Goal: Task Accomplishment & Management: Manage account settings

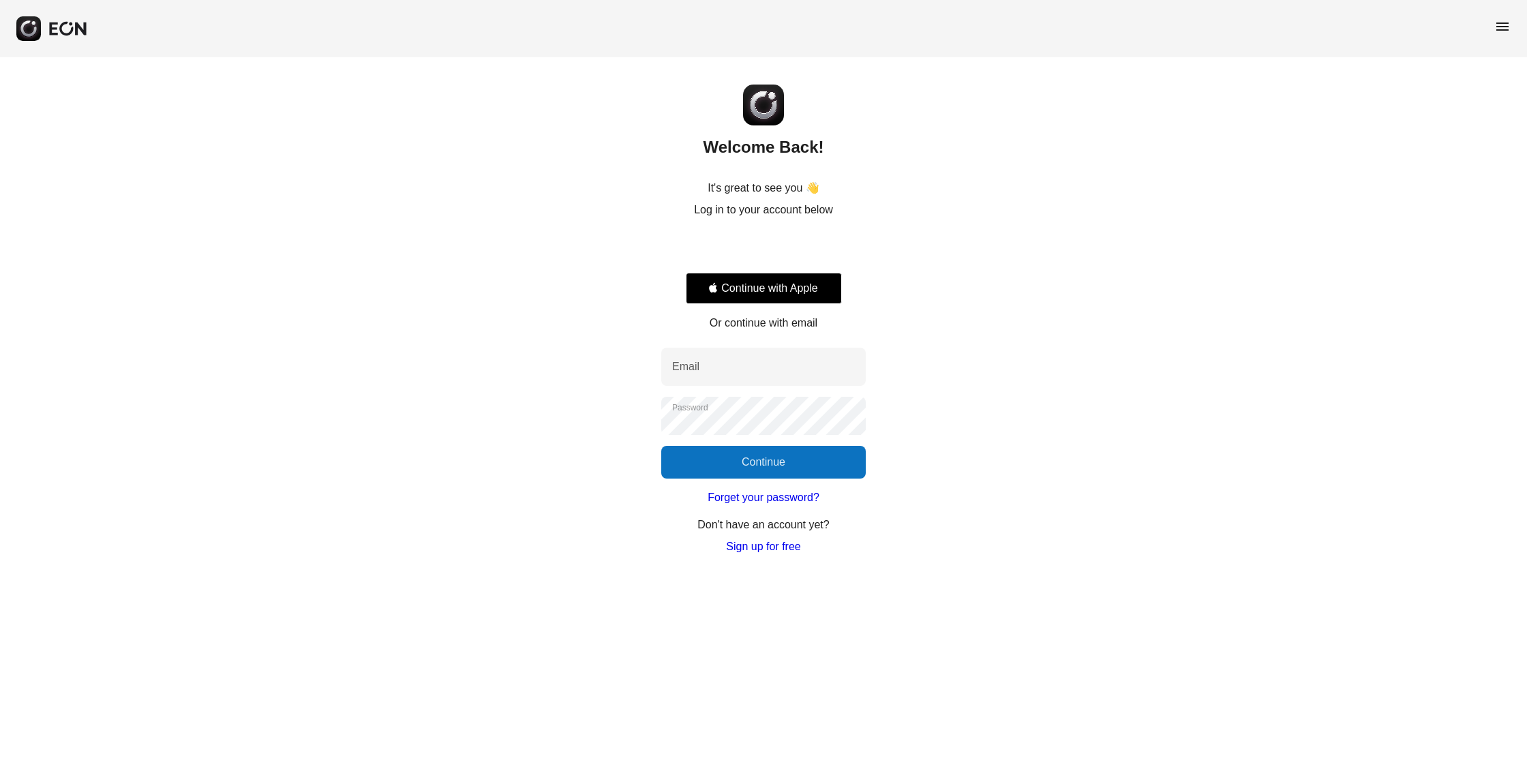
click at [775, 253] on div "Sign in with Google. Opens in new tab" at bounding box center [764, 247] width 156 height 30
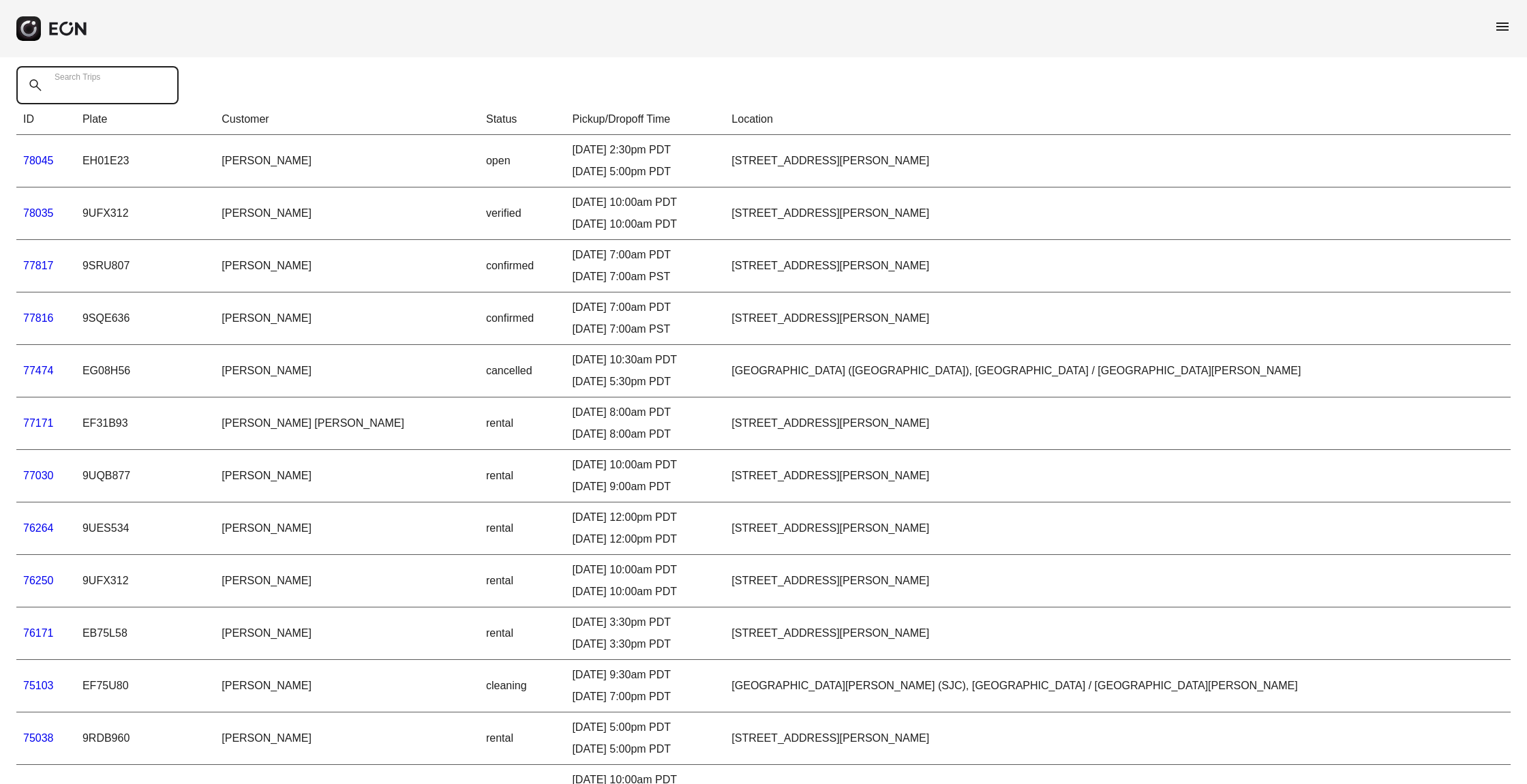
scroll to position [8, 1]
click at [156, 91] on Trips "Search Trips" at bounding box center [97, 84] width 162 height 38
type Trips "******"
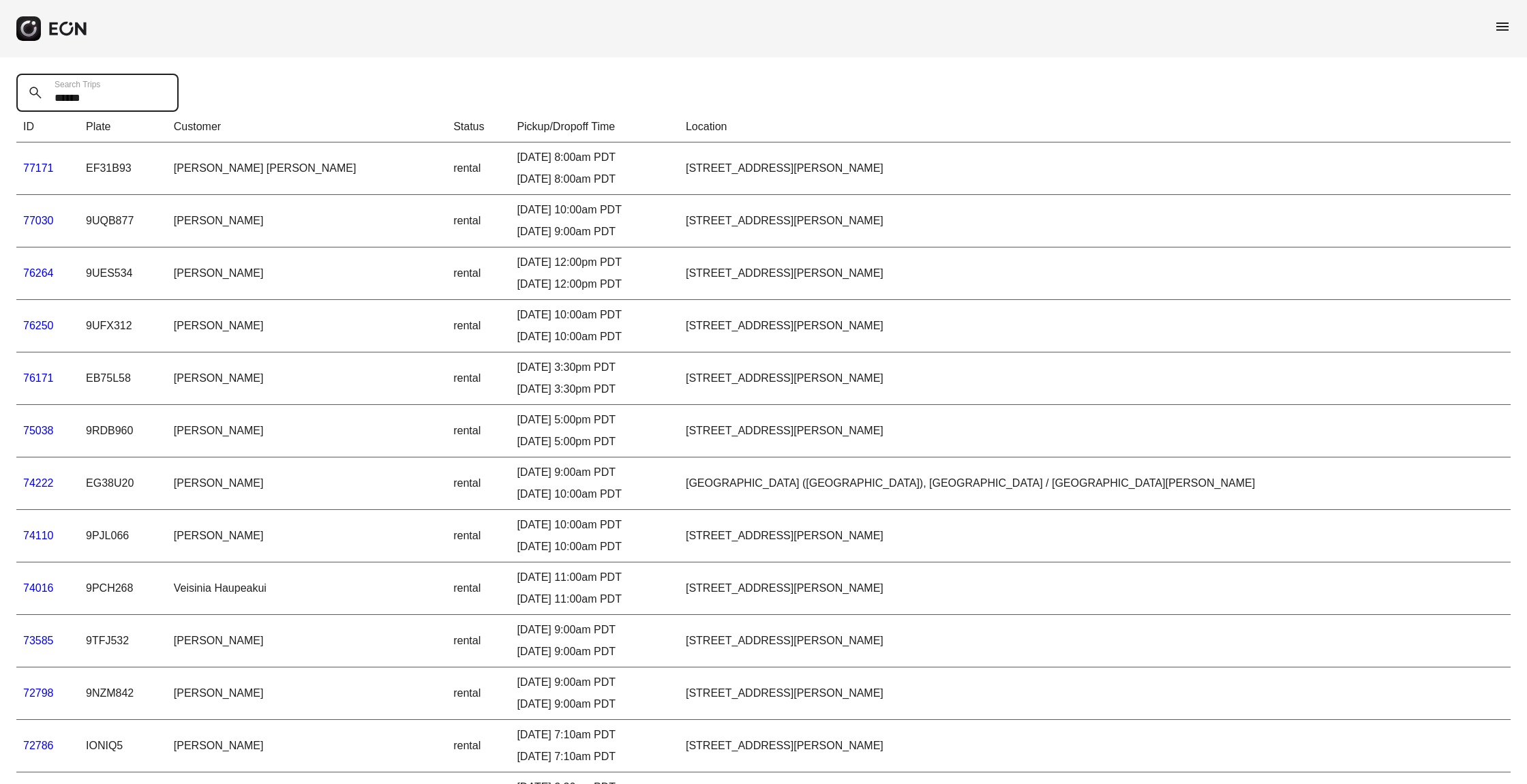
scroll to position [0, 0]
click at [1504, 20] on span "menu" at bounding box center [1503, 27] width 16 height 16
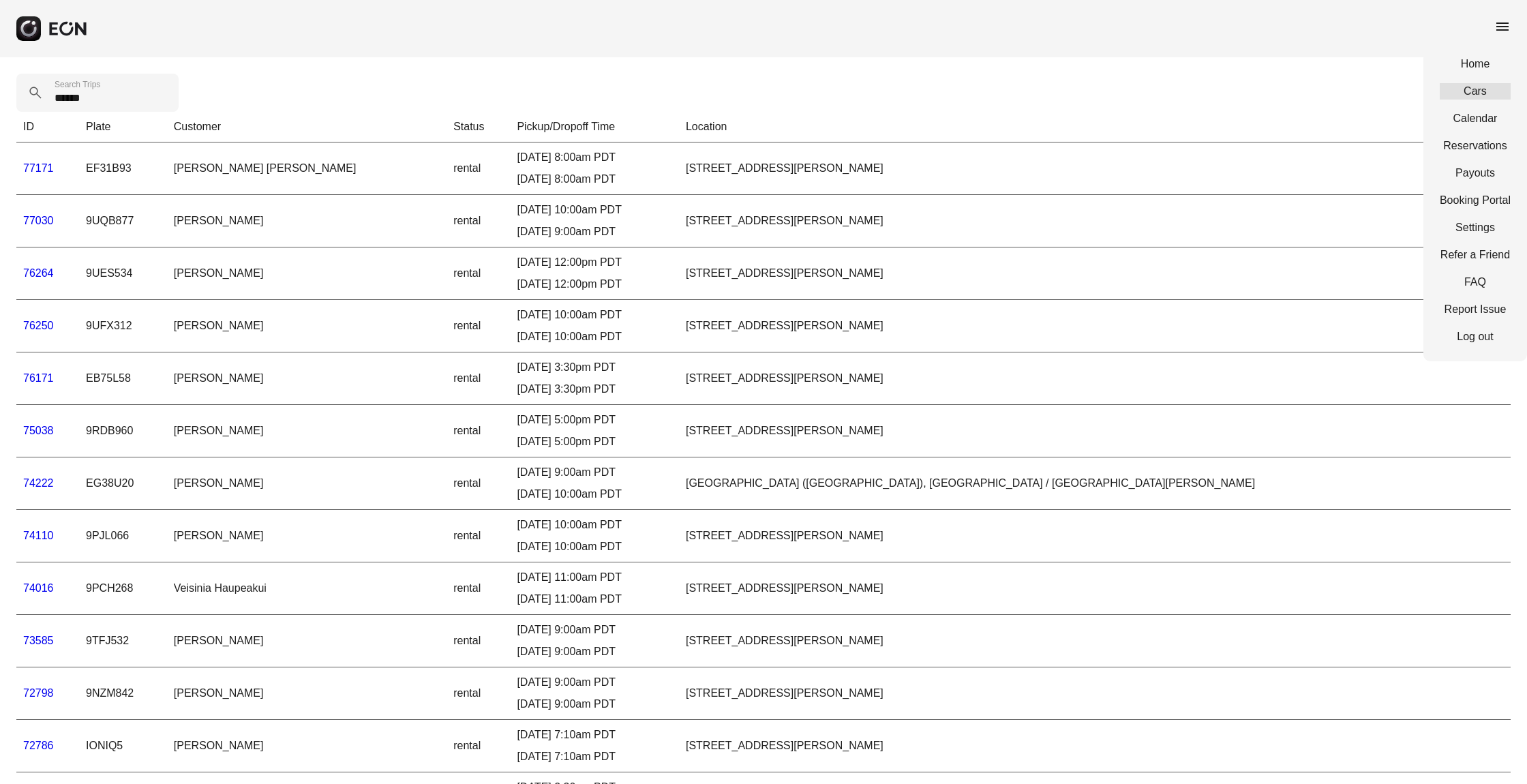
click at [1481, 93] on link "Cars" at bounding box center [1475, 91] width 71 height 16
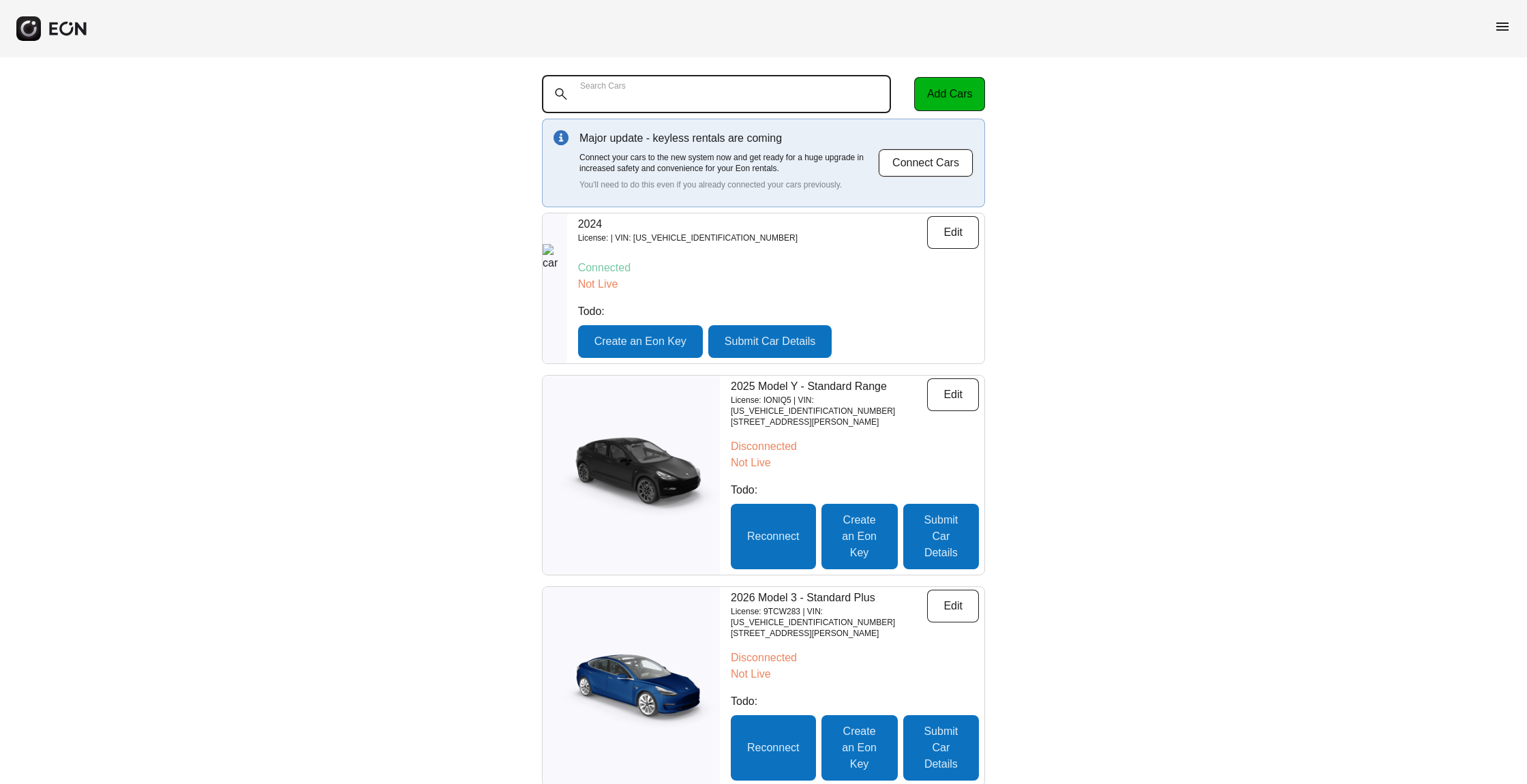
click at [642, 81] on Cars "Search Cars" at bounding box center [716, 93] width 349 height 38
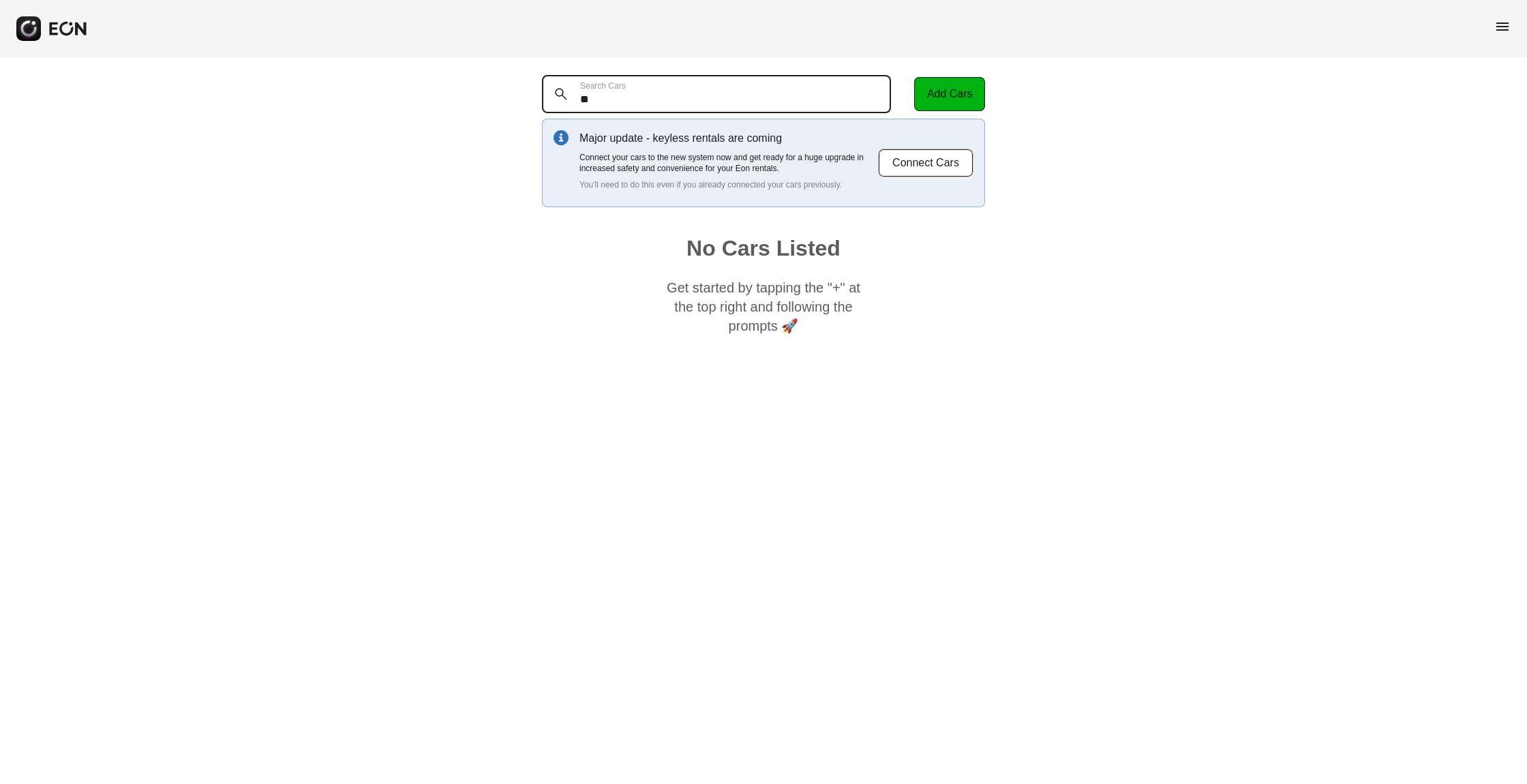
type Cars "*"
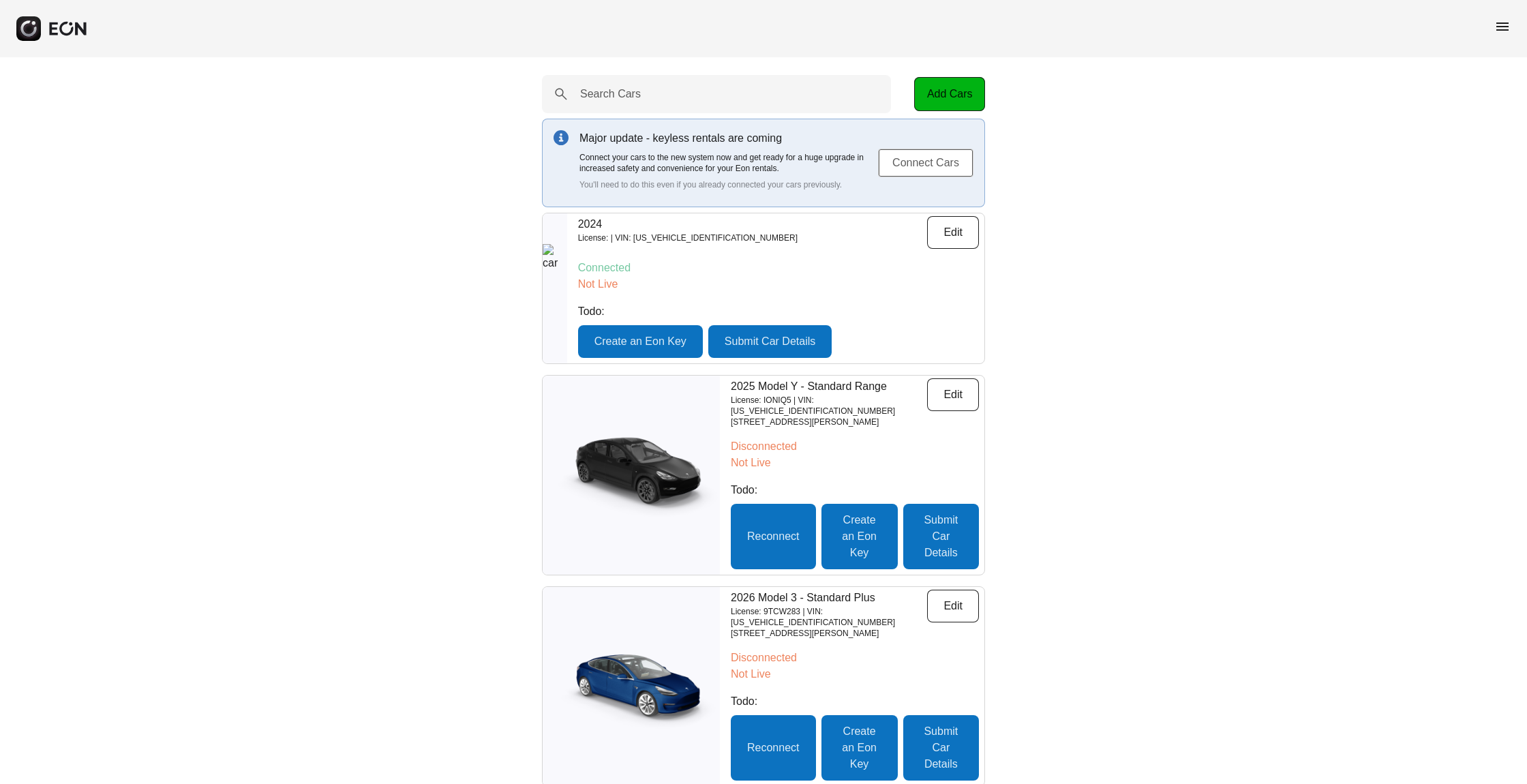
click at [915, 156] on button "Connect Cars" at bounding box center [926, 163] width 95 height 29
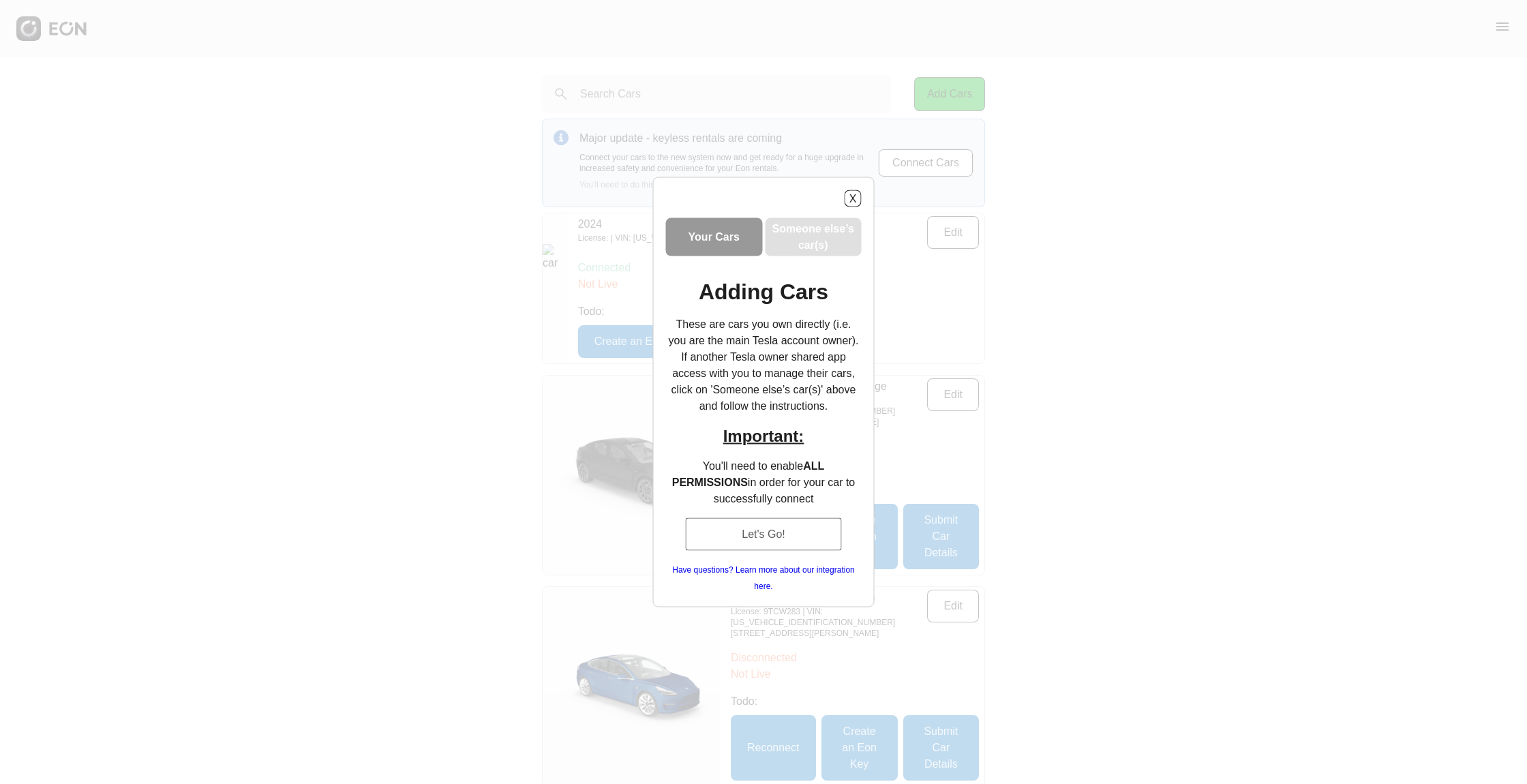
click at [756, 522] on button "Let's Go!" at bounding box center [763, 534] width 157 height 33
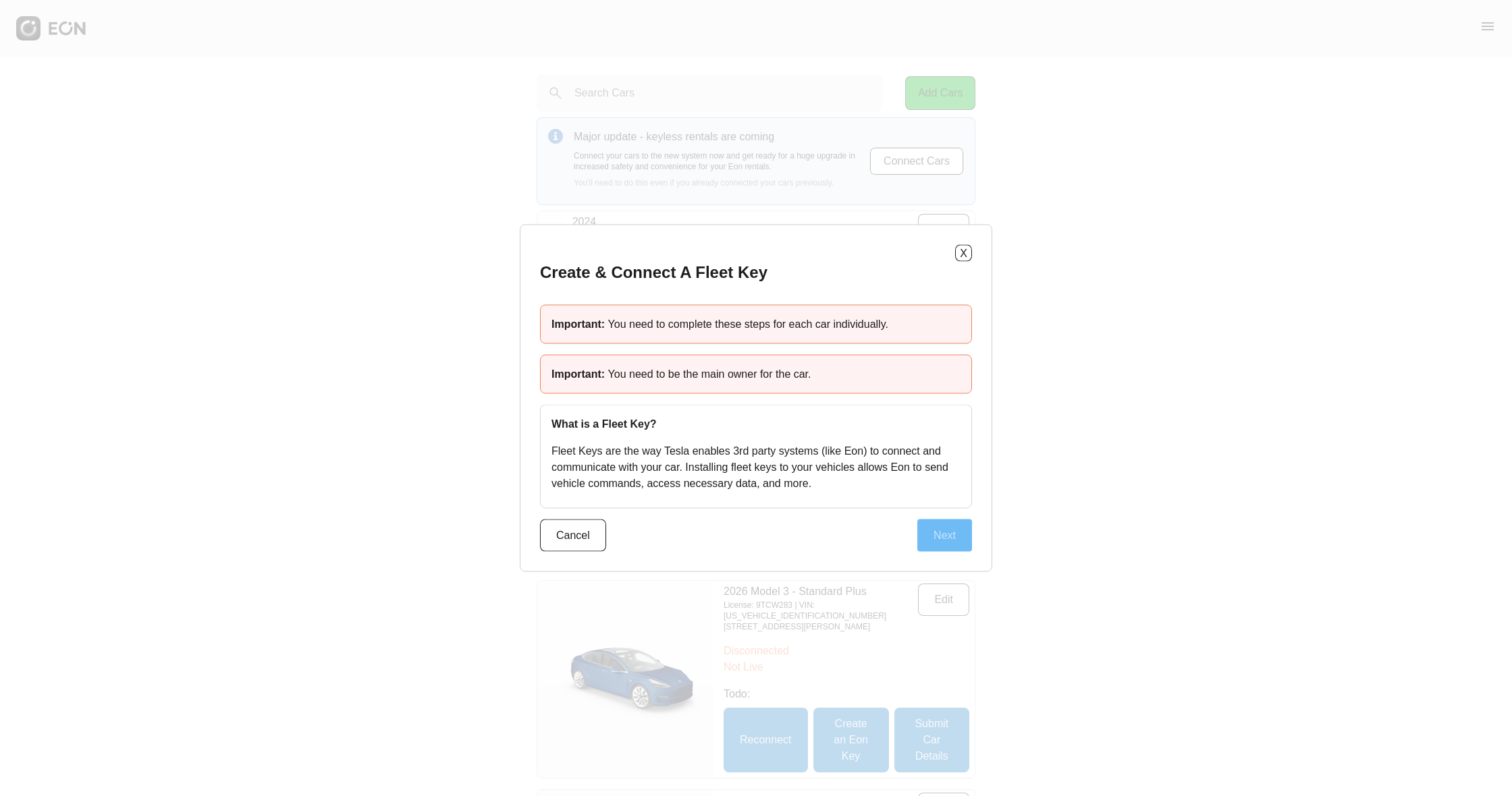
click at [949, 538] on button "Next" at bounding box center [945, 536] width 55 height 33
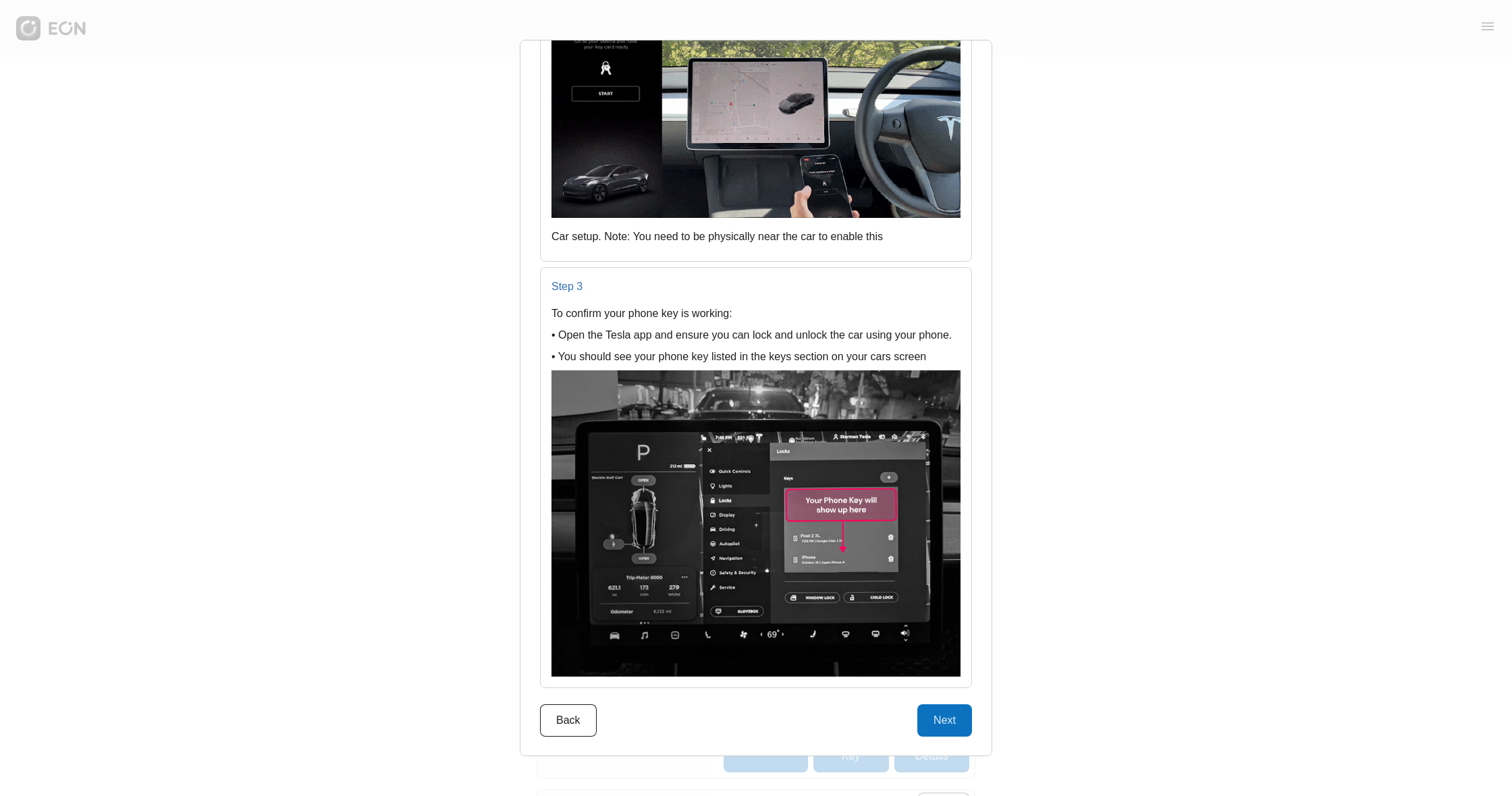
scroll to position [2, 0]
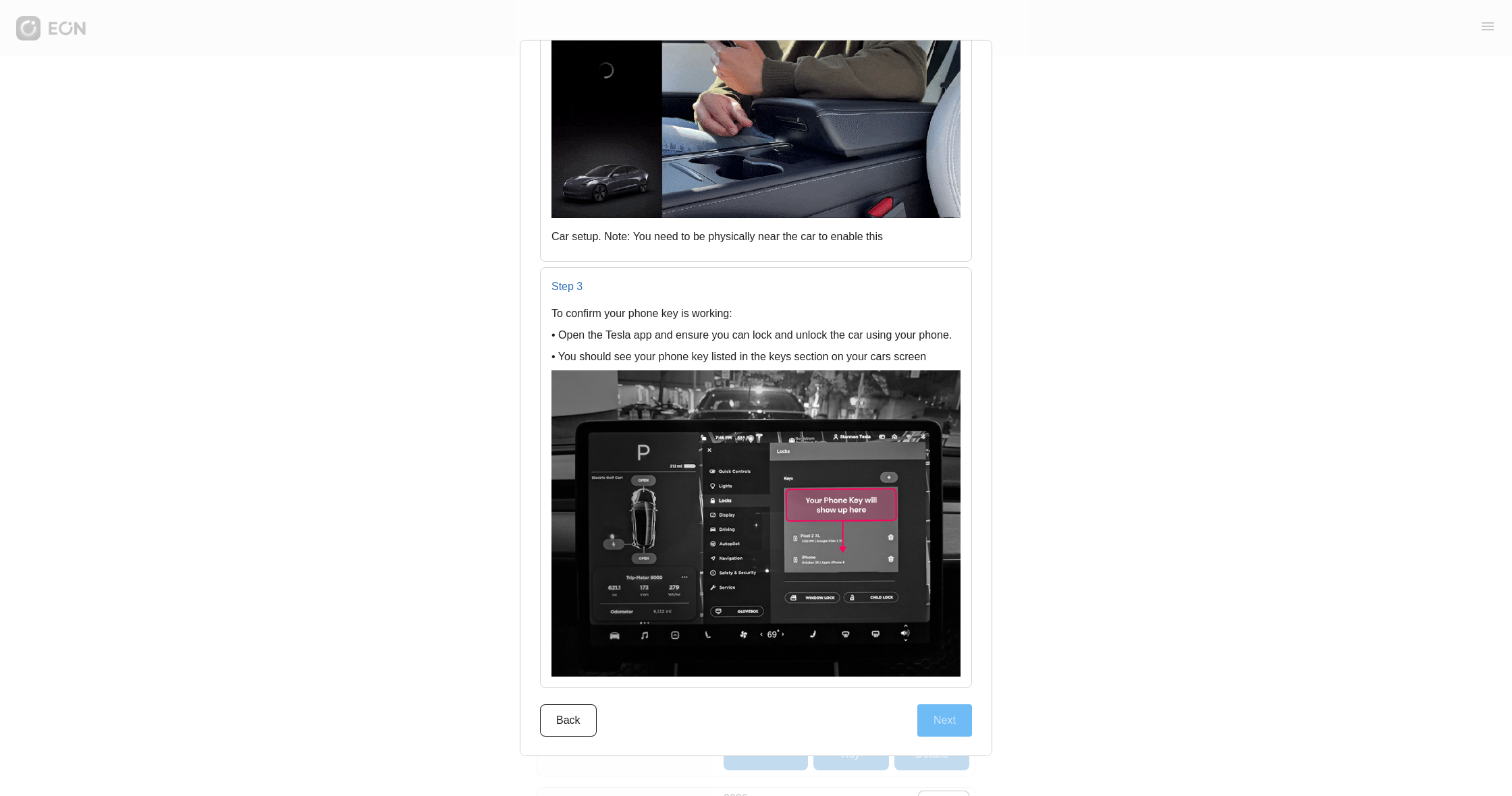
click at [945, 715] on button "Next" at bounding box center [945, 720] width 55 height 33
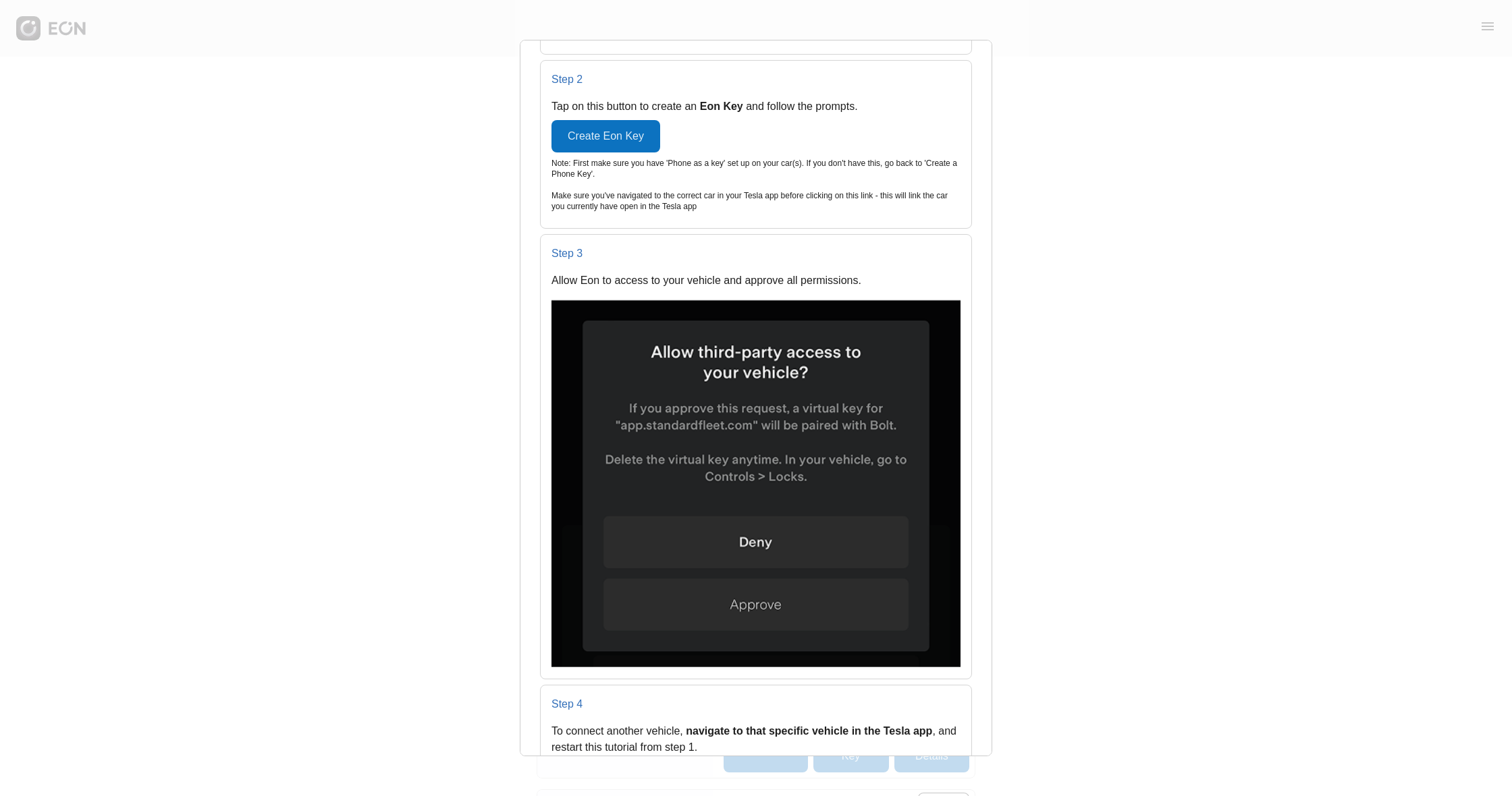
scroll to position [828, 0]
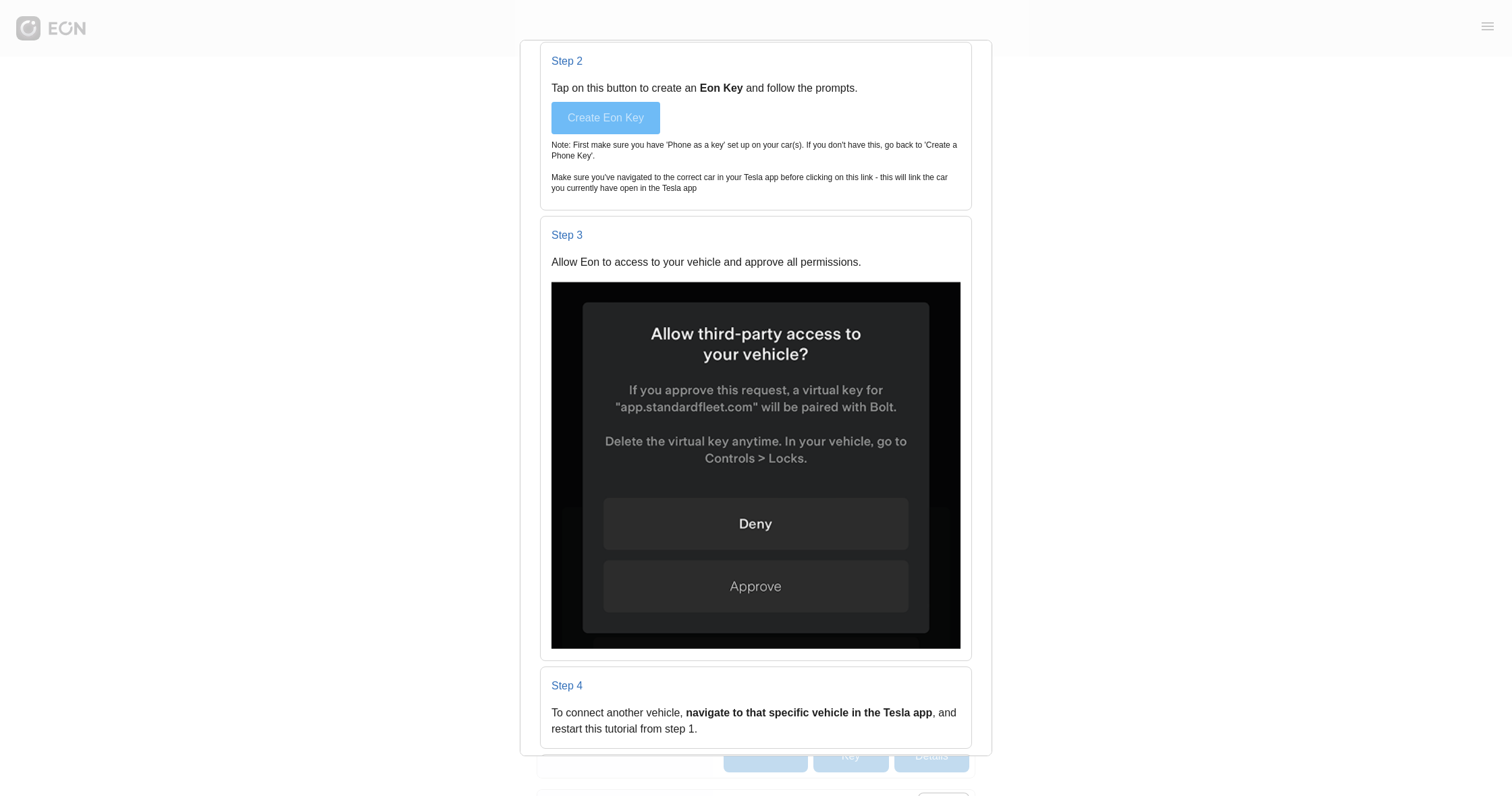
click at [623, 119] on button "Create Eon Key" at bounding box center [606, 118] width 109 height 33
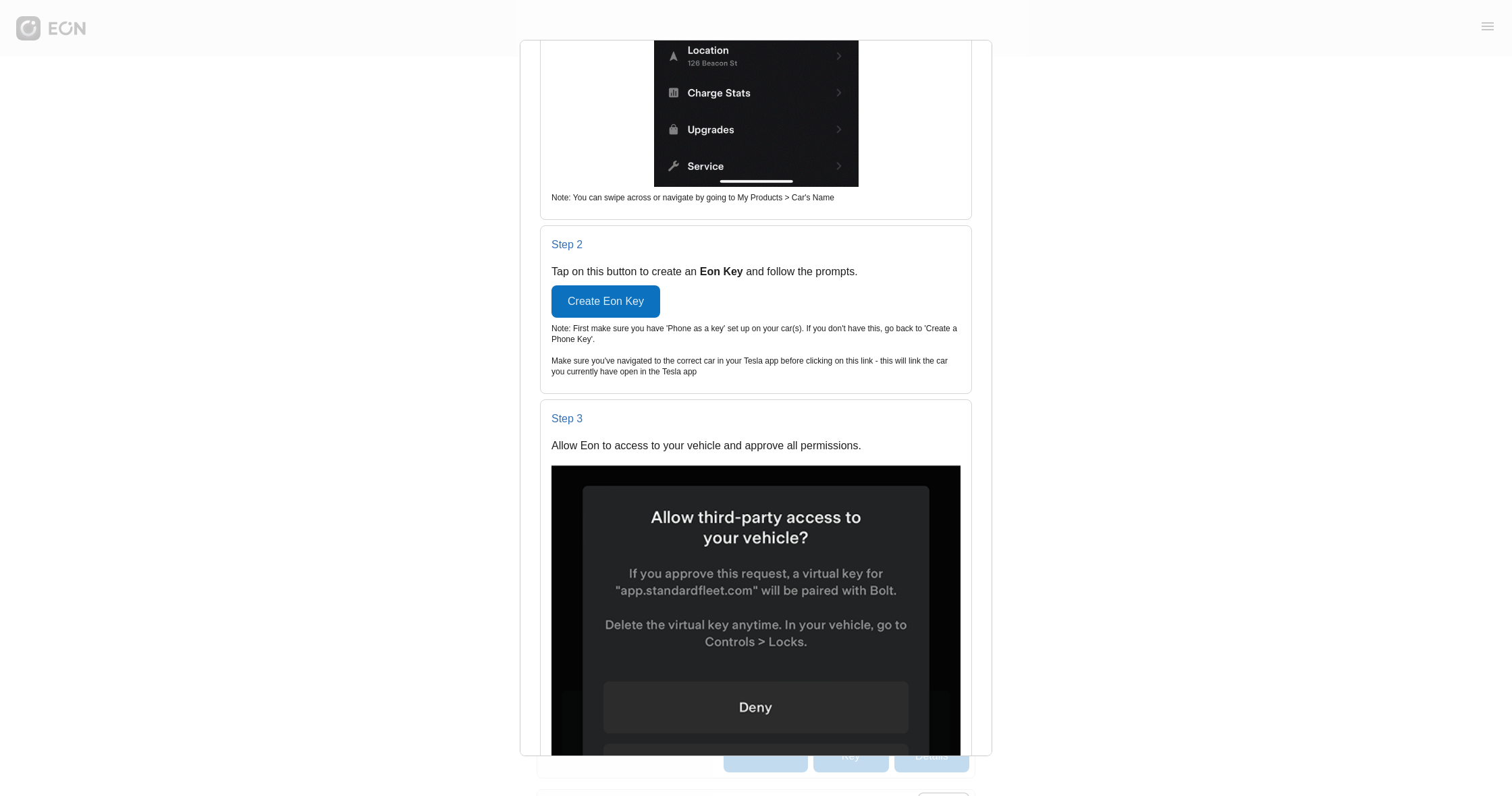
scroll to position [521, 0]
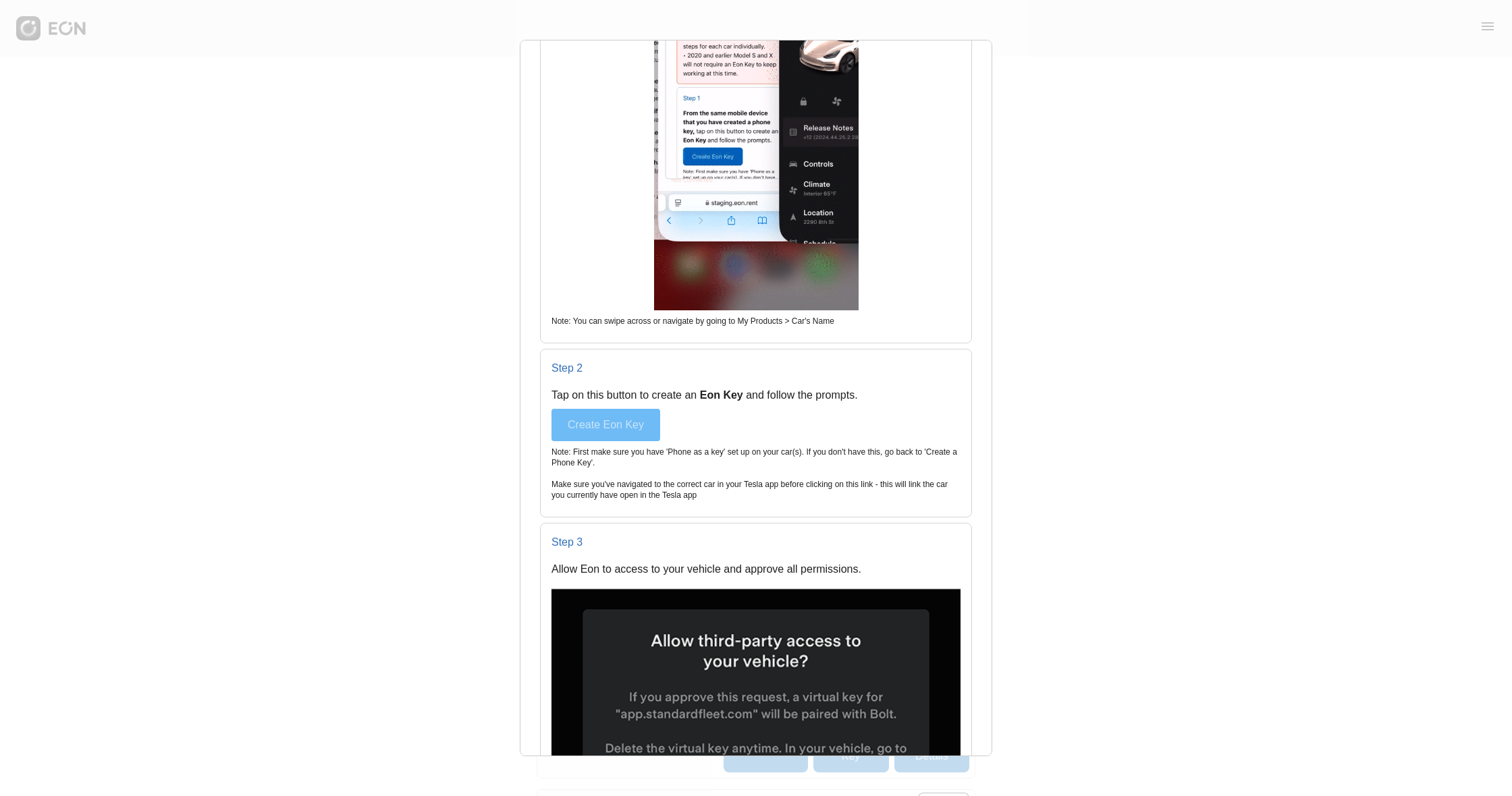
click at [633, 426] on button "Create Eon Key" at bounding box center [606, 425] width 109 height 33
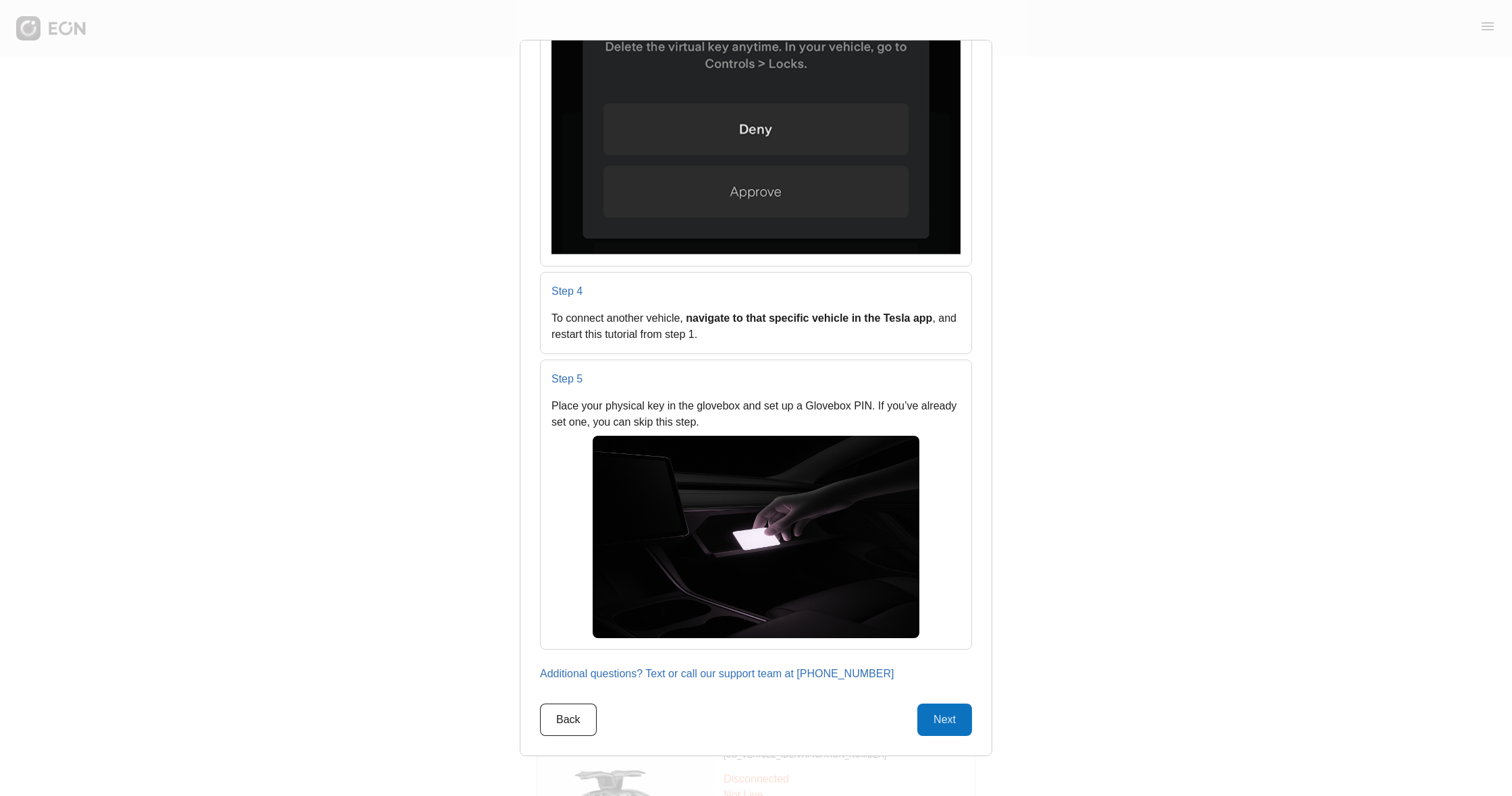
scroll to position [270, 0]
click at [935, 719] on button "Next" at bounding box center [945, 719] width 55 height 33
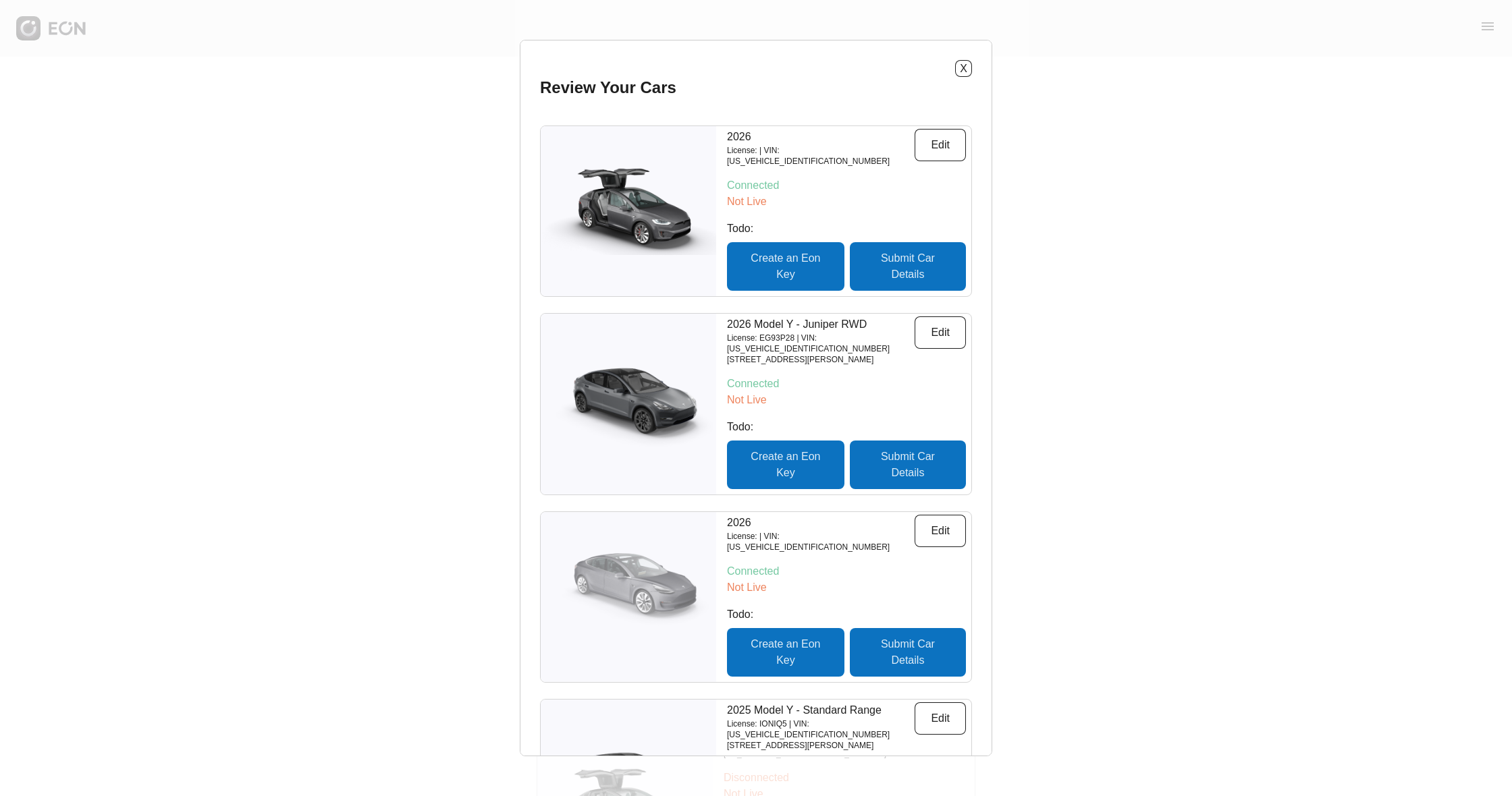
scroll to position [0, 0]
click at [1119, 291] on div "X Review Your Cars 2026 License: | VIN: [US_VEHICLE_IDENTIFICATION_NUMBER] Edit…" at bounding box center [756, 398] width 1512 height 796
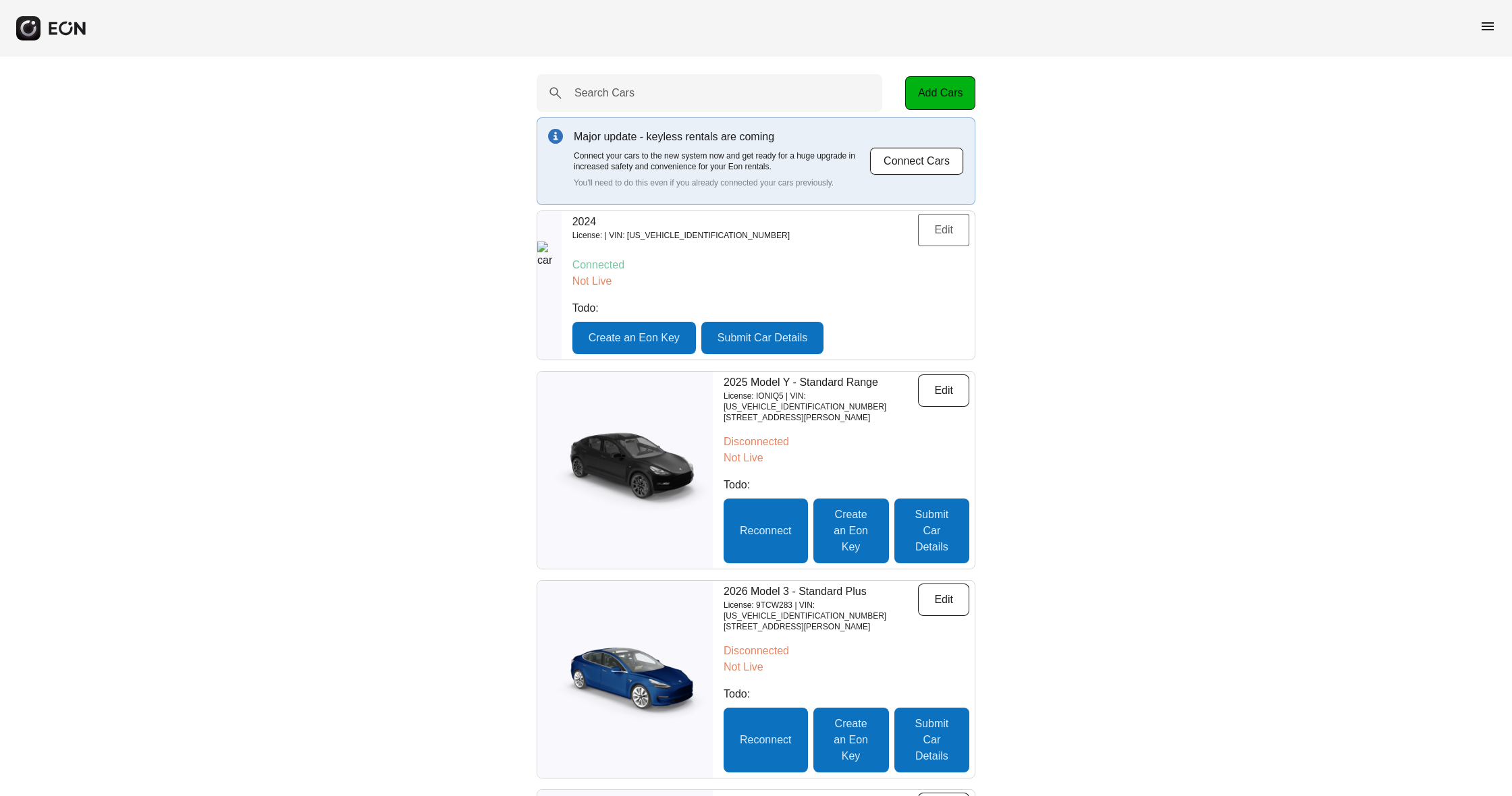
click at [949, 231] on button "Edit" at bounding box center [944, 230] width 51 height 33
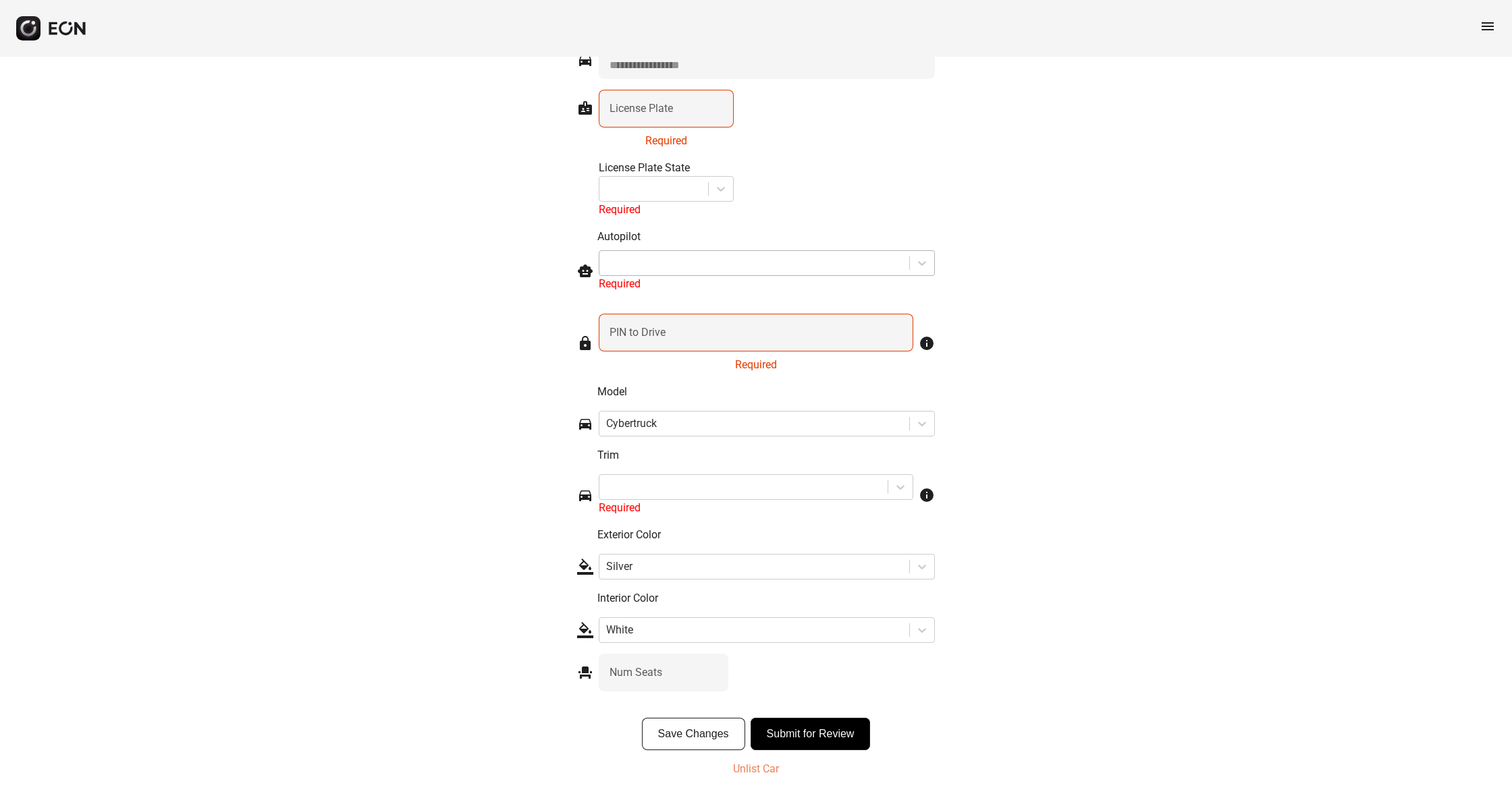
scroll to position [1719, 0]
click at [759, 767] on p "Unlist Car" at bounding box center [756, 770] width 46 height 16
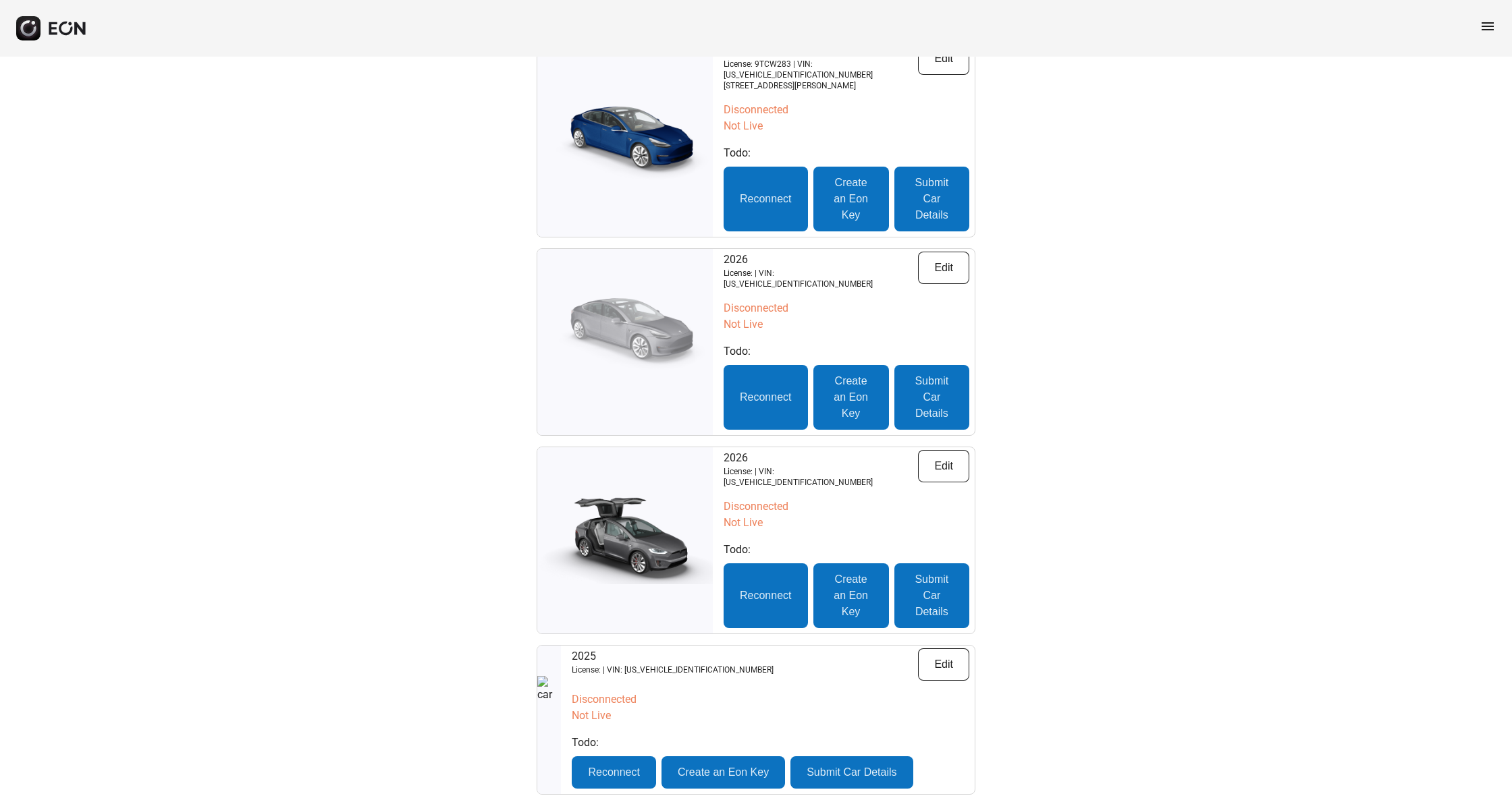
scroll to position [441, 0]
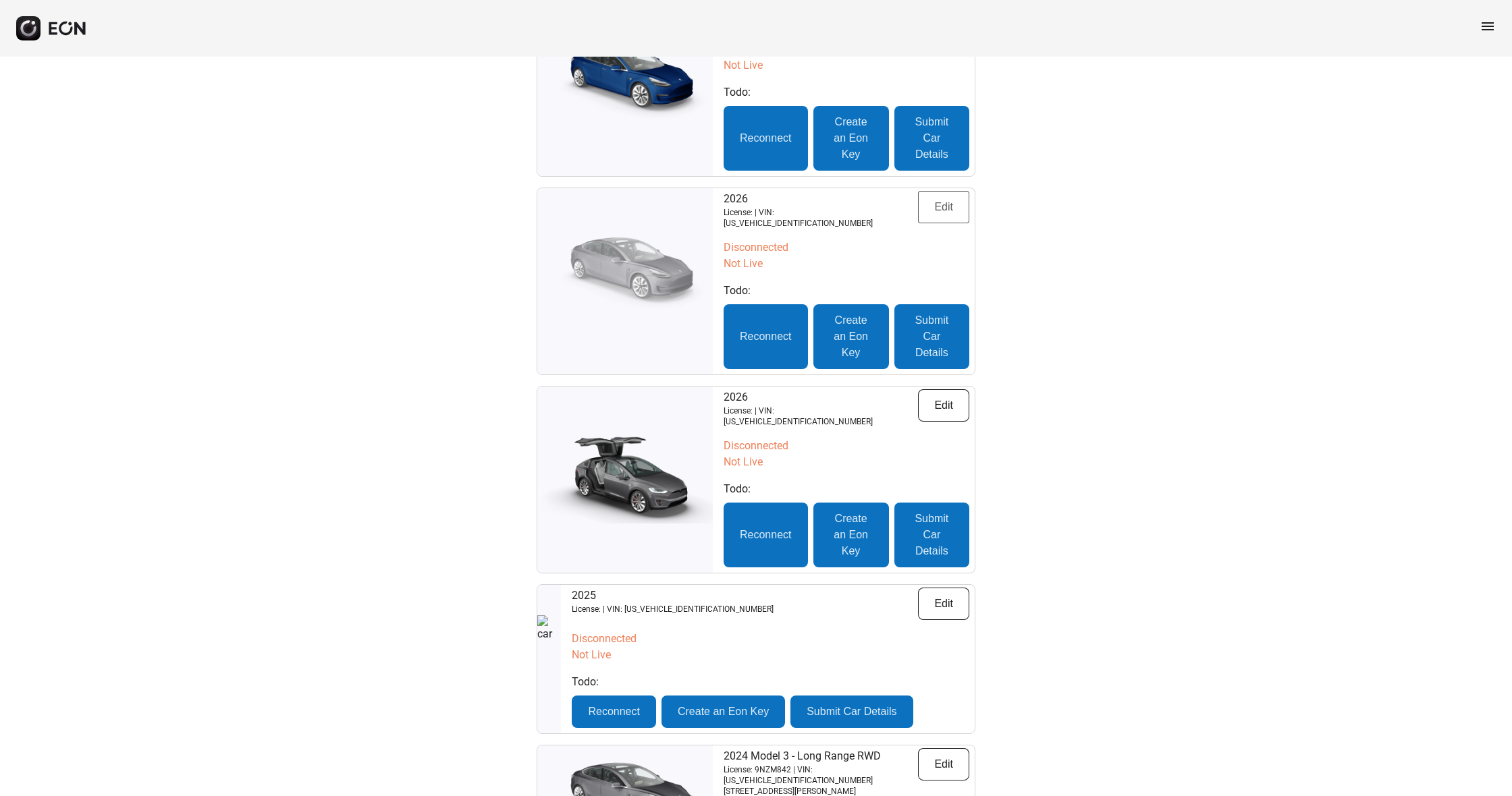
click at [947, 191] on button "Edit" at bounding box center [944, 207] width 51 height 33
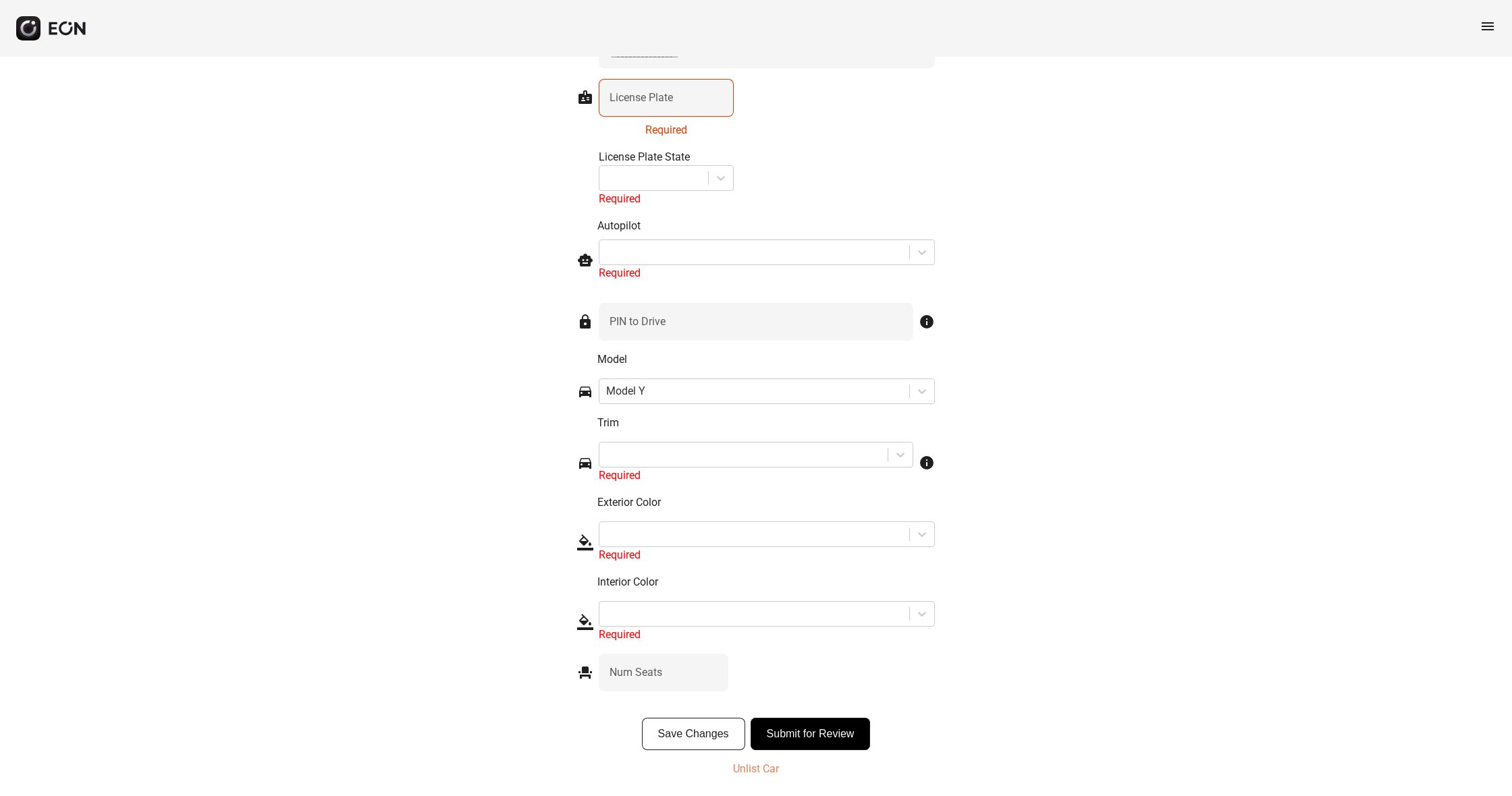
scroll to position [1738, 0]
click at [761, 770] on p "Unlist Car" at bounding box center [756, 770] width 46 height 16
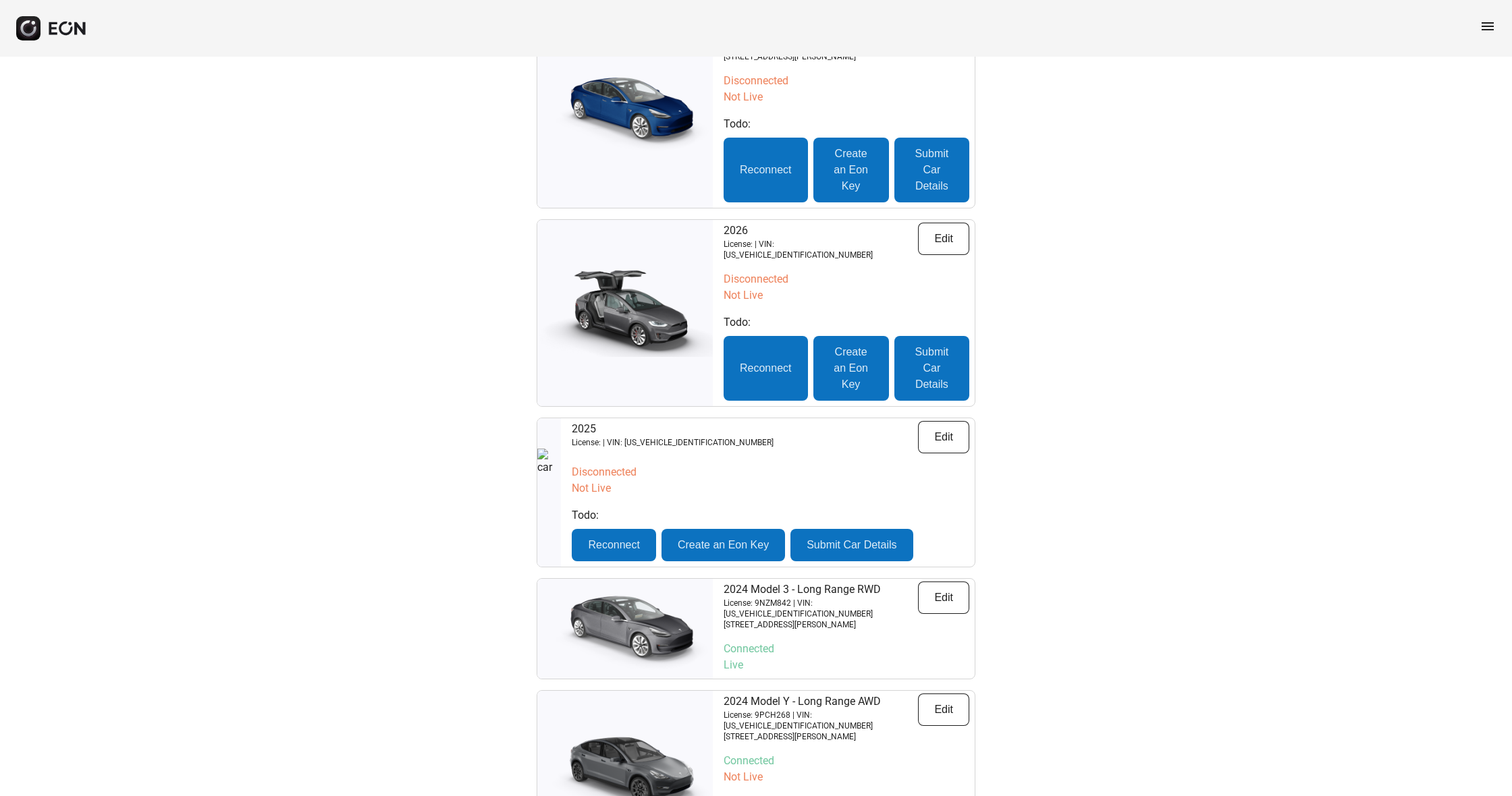
scroll to position [506, 0]
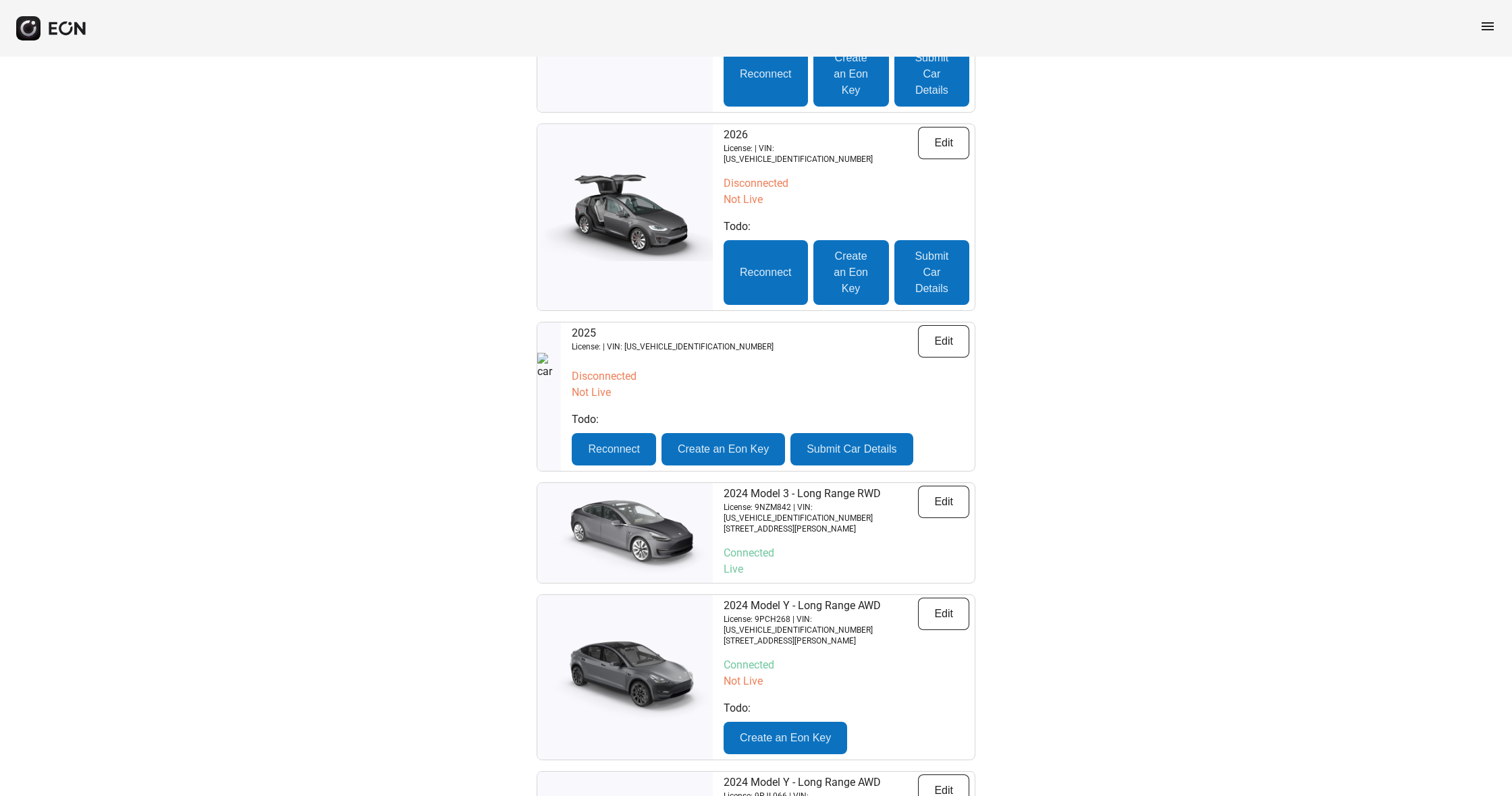
click at [952, 127] on button "Edit" at bounding box center [944, 143] width 51 height 33
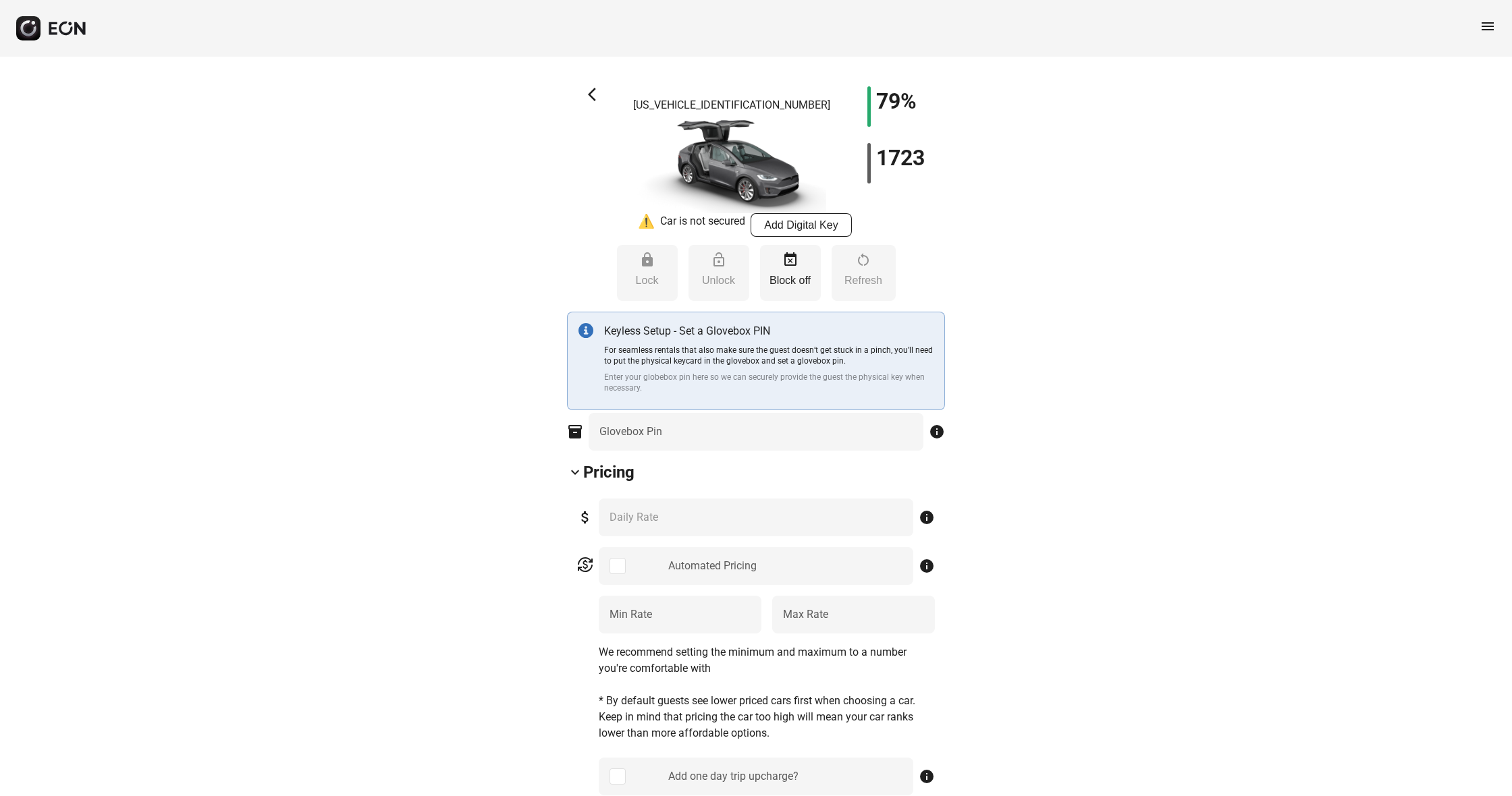
type Rate "***"
type Book "*"
type \(miles\) "***"
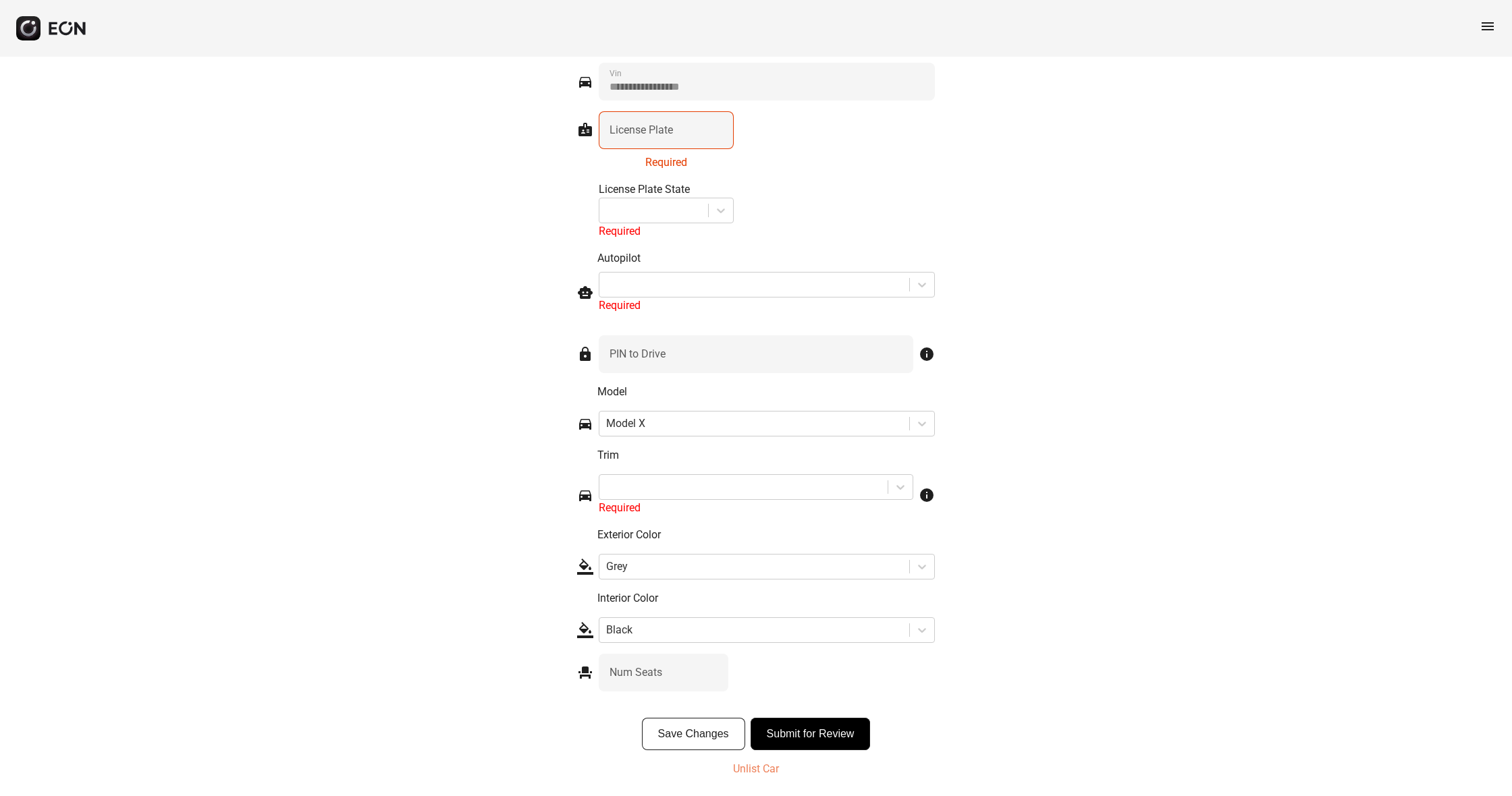
scroll to position [1705, 0]
click at [770, 770] on p "Unlist Car" at bounding box center [756, 770] width 46 height 16
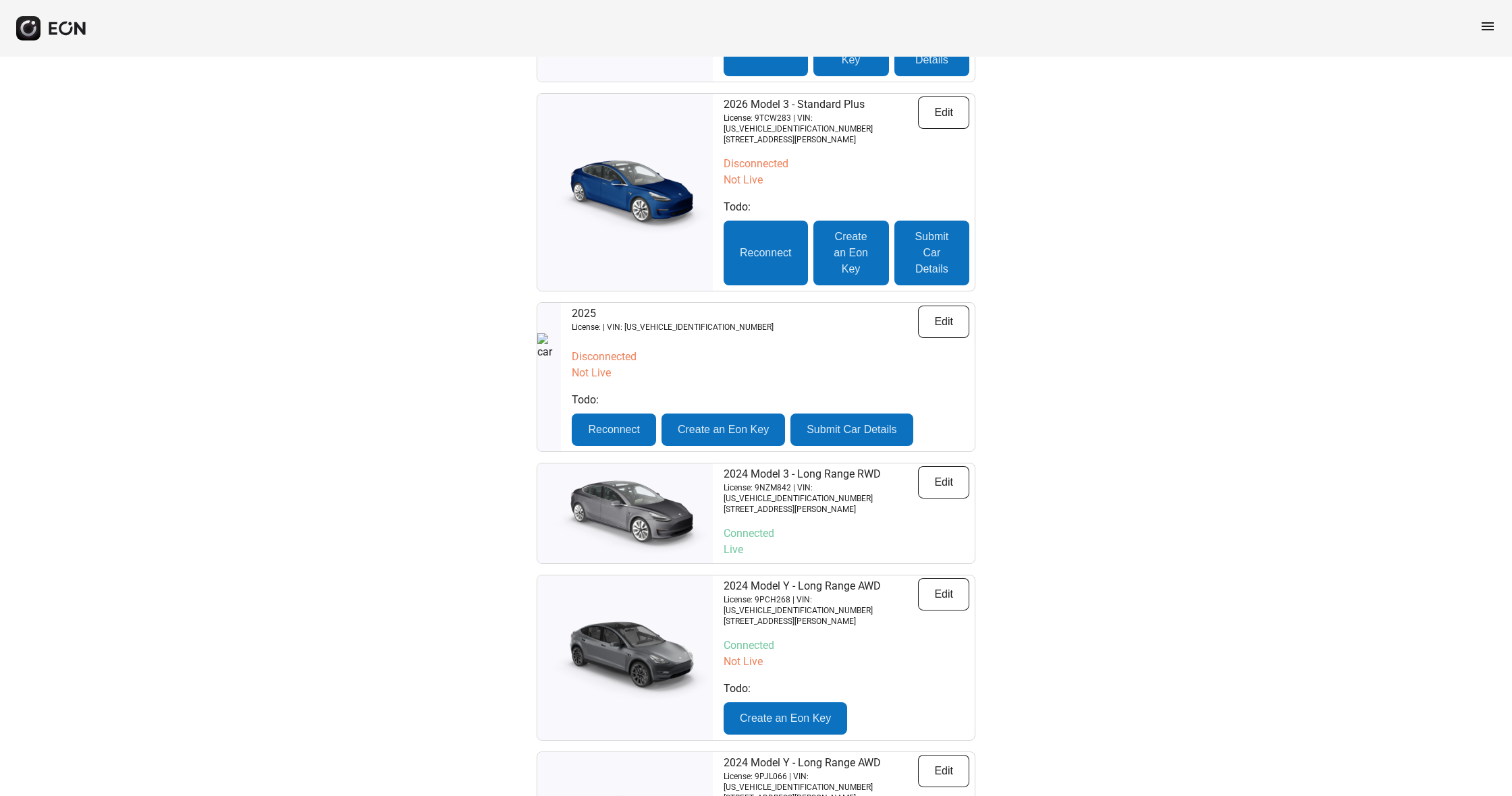
scroll to position [423, 0]
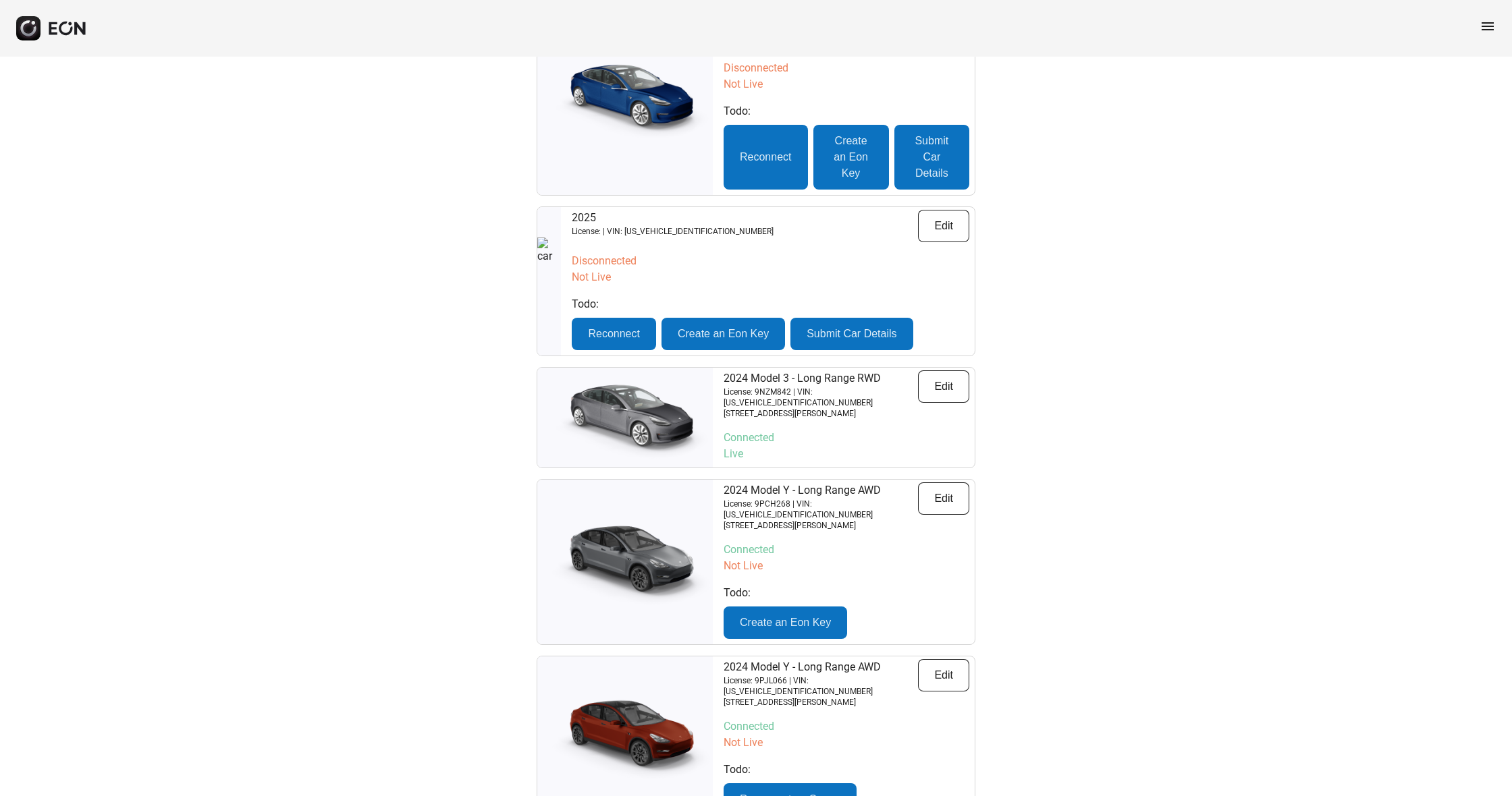
click at [945, 210] on button "Edit" at bounding box center [944, 226] width 51 height 33
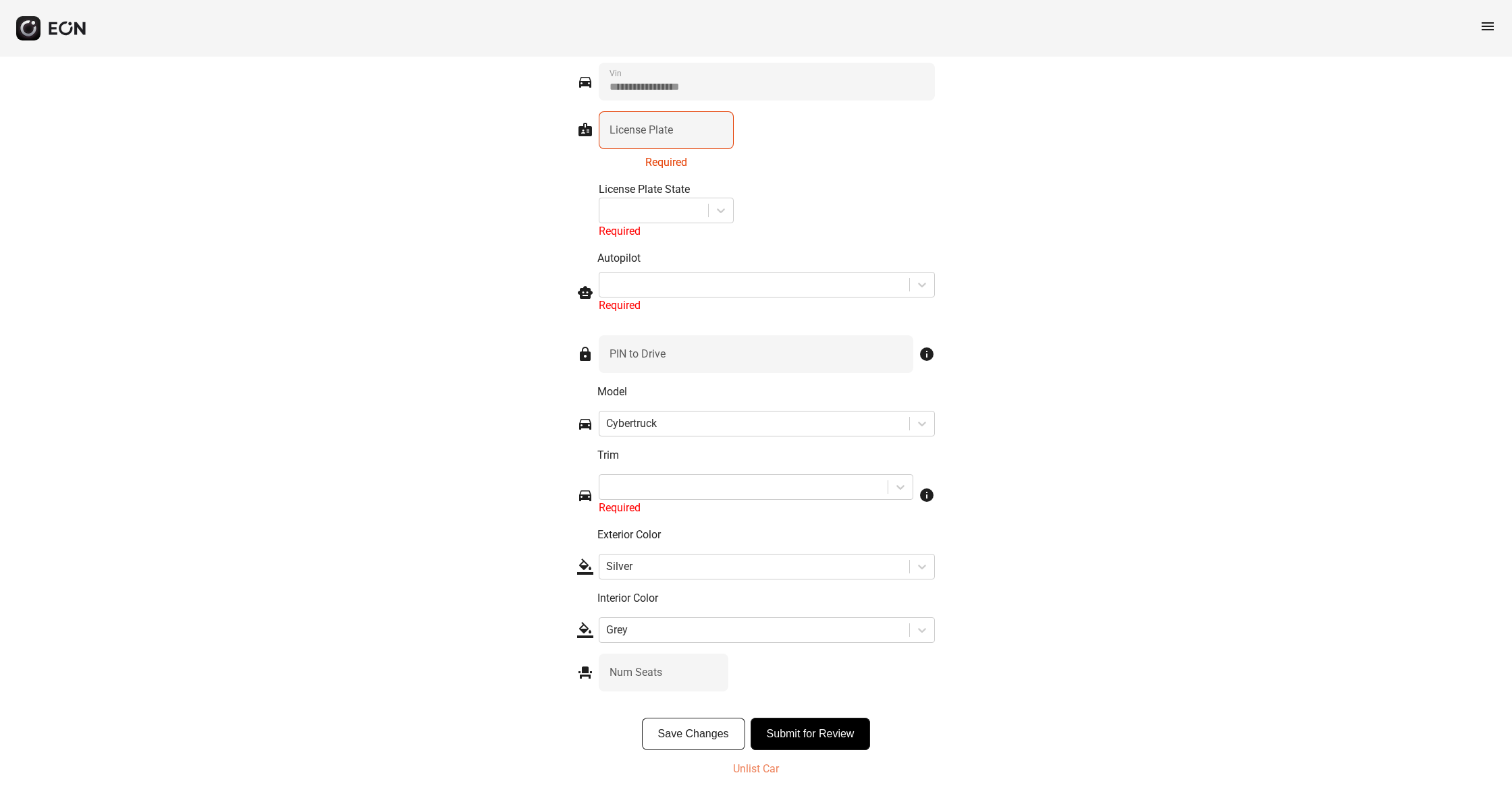
scroll to position [1676, 0]
click at [756, 770] on p "Unlist Car" at bounding box center [756, 770] width 46 height 16
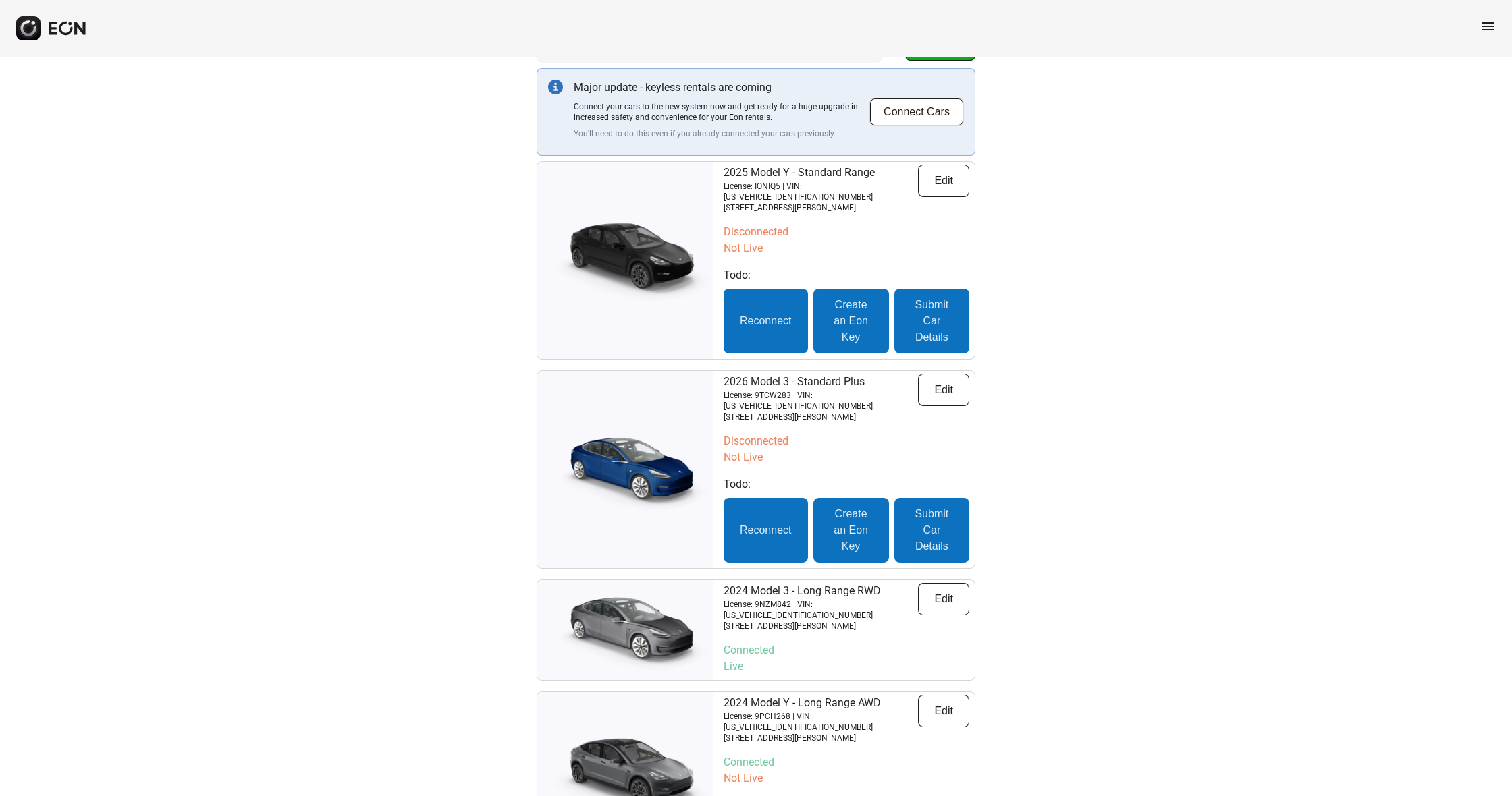
scroll to position [37, 0]
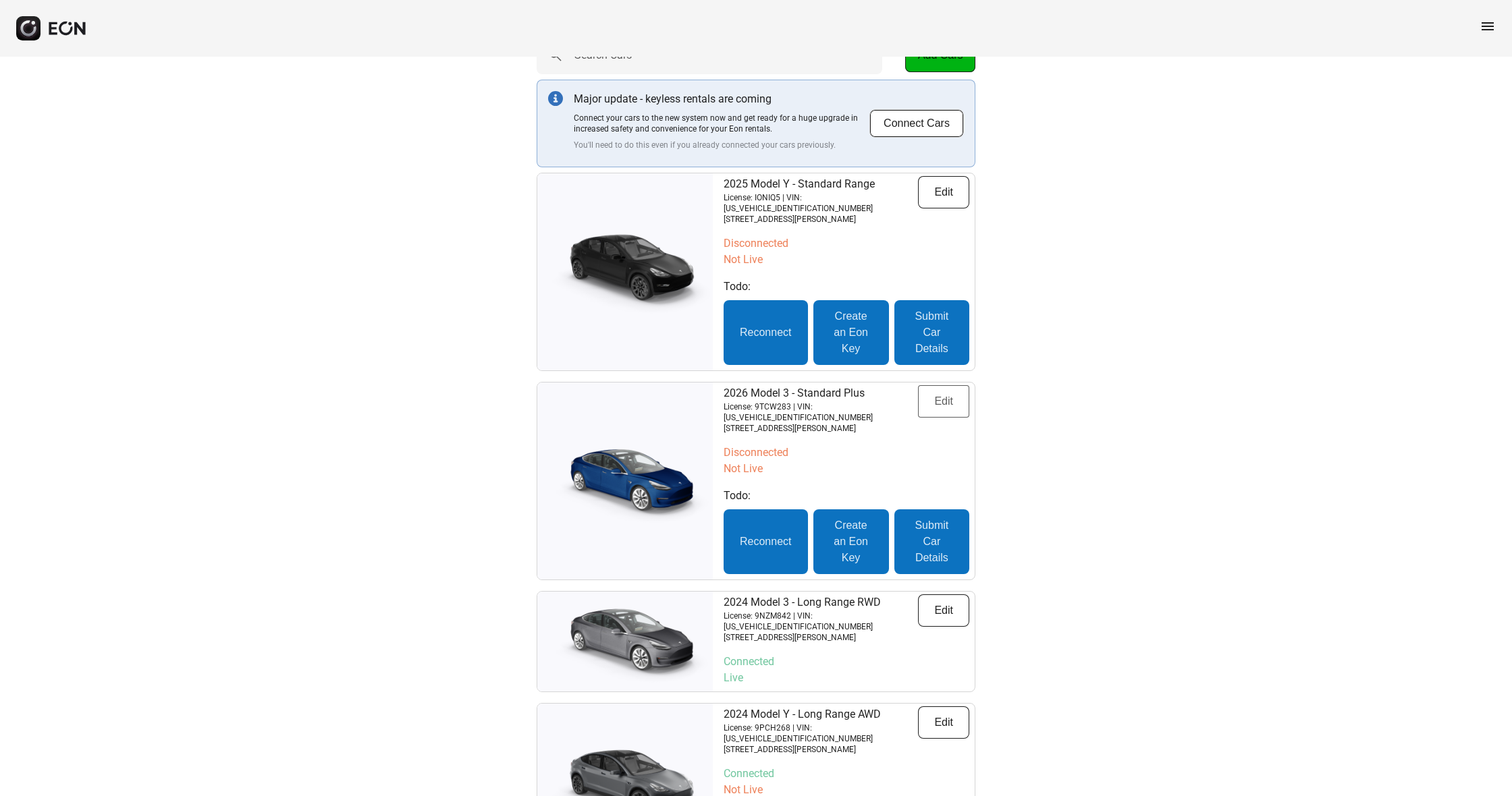
click at [945, 388] on button "Edit" at bounding box center [944, 401] width 51 height 33
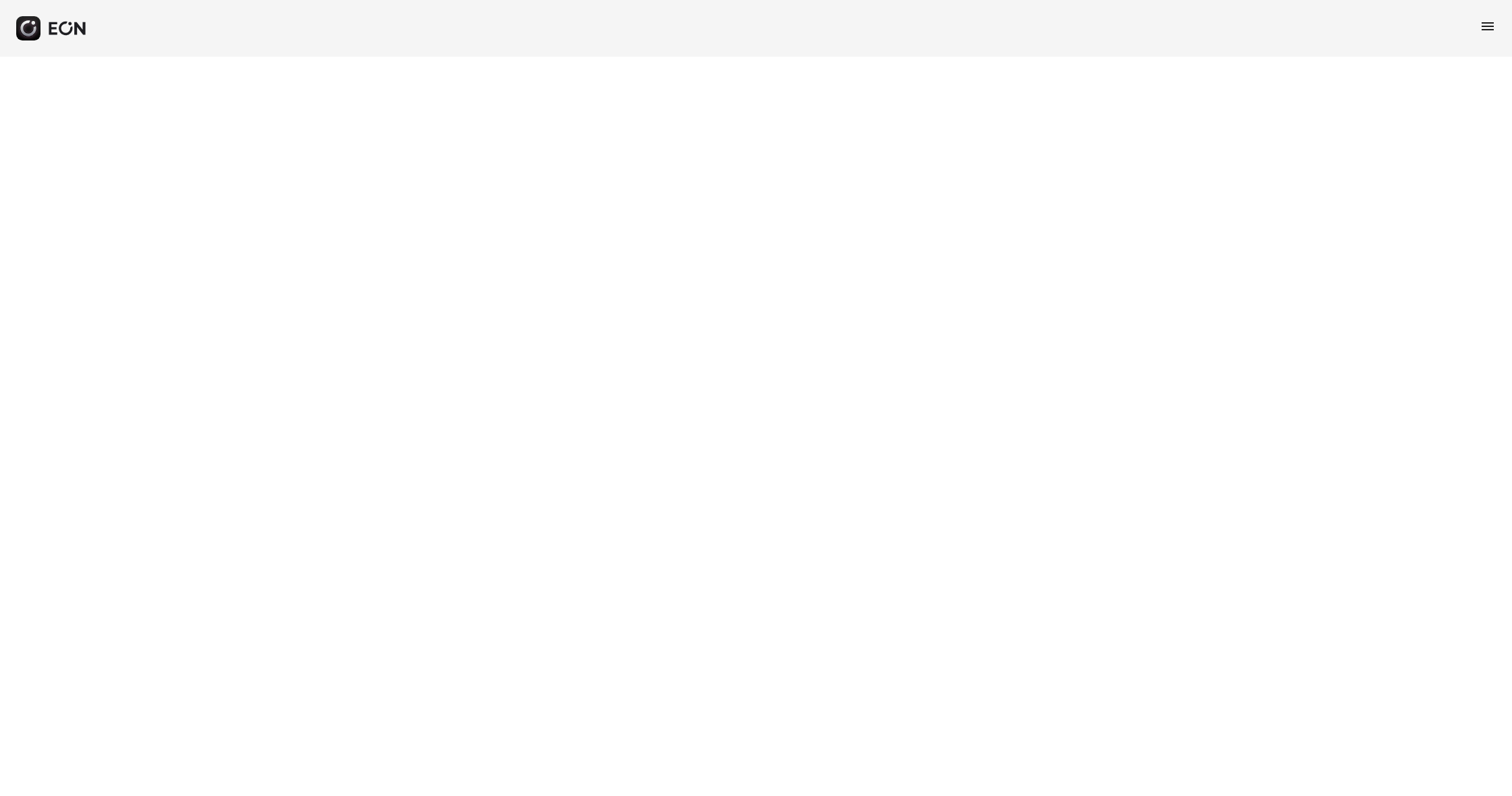
select select "**"
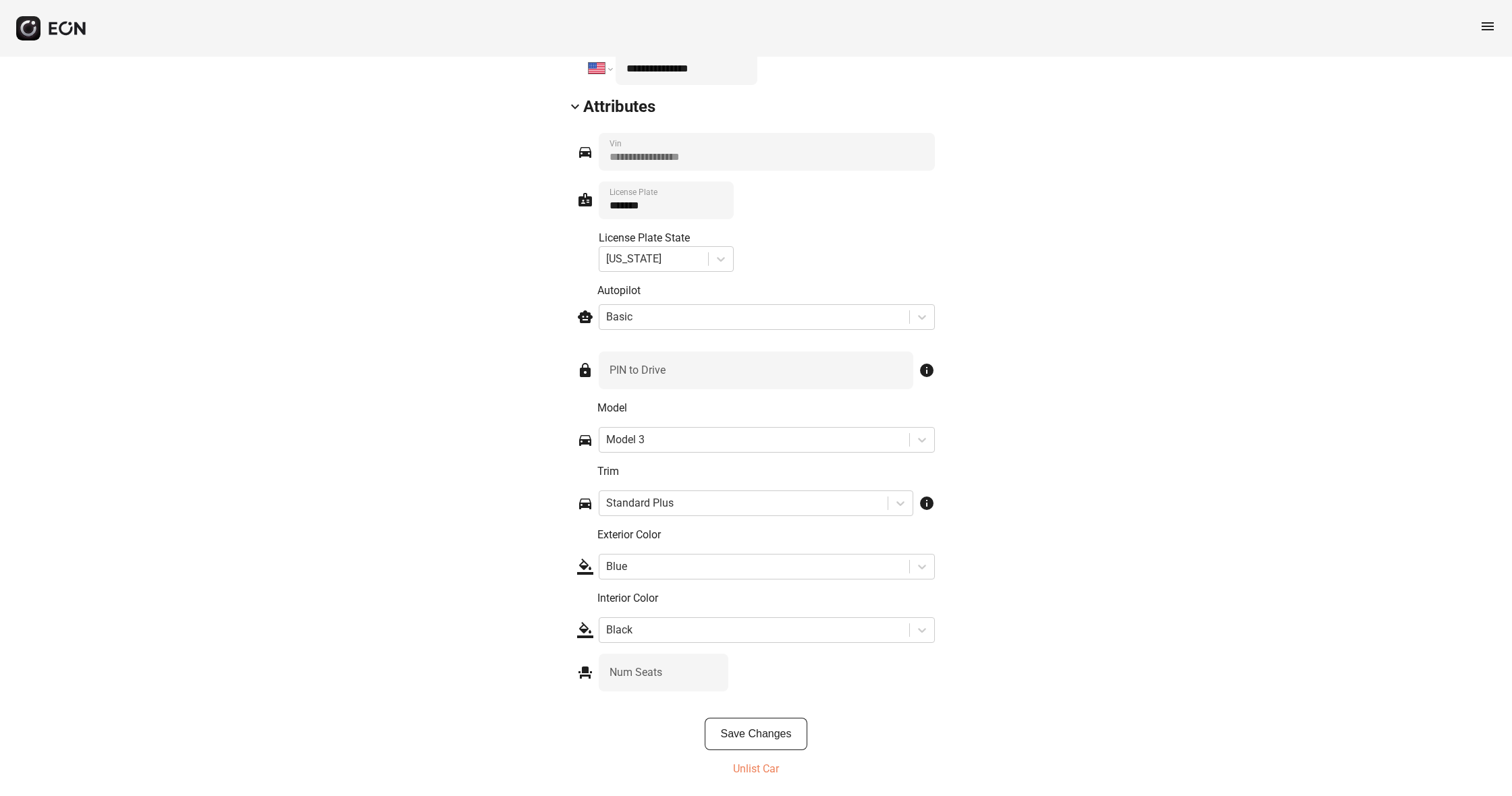
scroll to position [1905, 0]
click at [772, 774] on p "Unlist Car" at bounding box center [756, 770] width 46 height 16
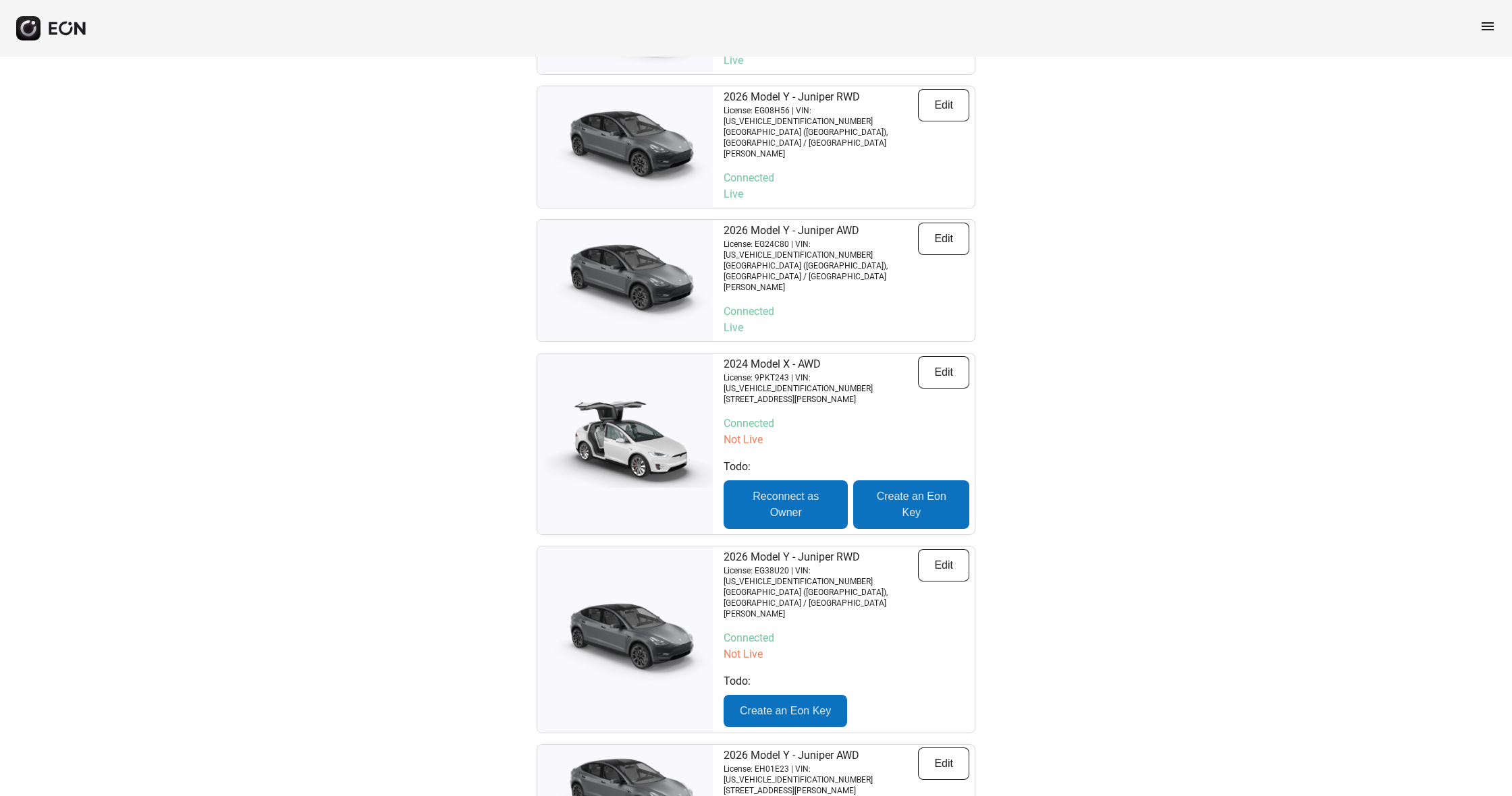
scroll to position [3364, 0]
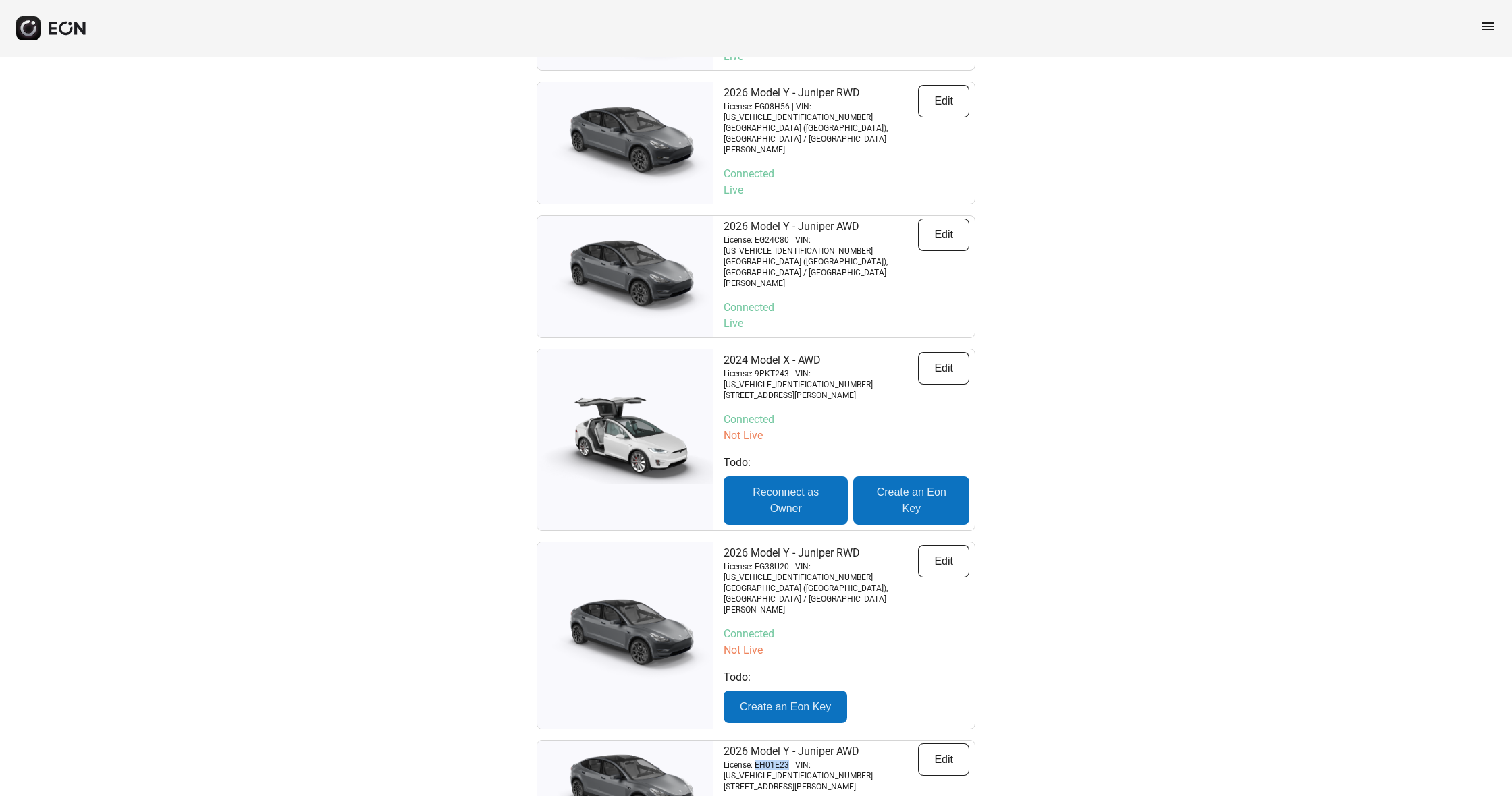
drag, startPoint x: 758, startPoint y: 384, endPoint x: 790, endPoint y: 388, distance: 32.2
click at [790, 760] on p "License: EH01E23 | VIN: [US_VEHICLE_IDENTIFICATION_NUMBER]" at bounding box center [821, 770] width 195 height 22
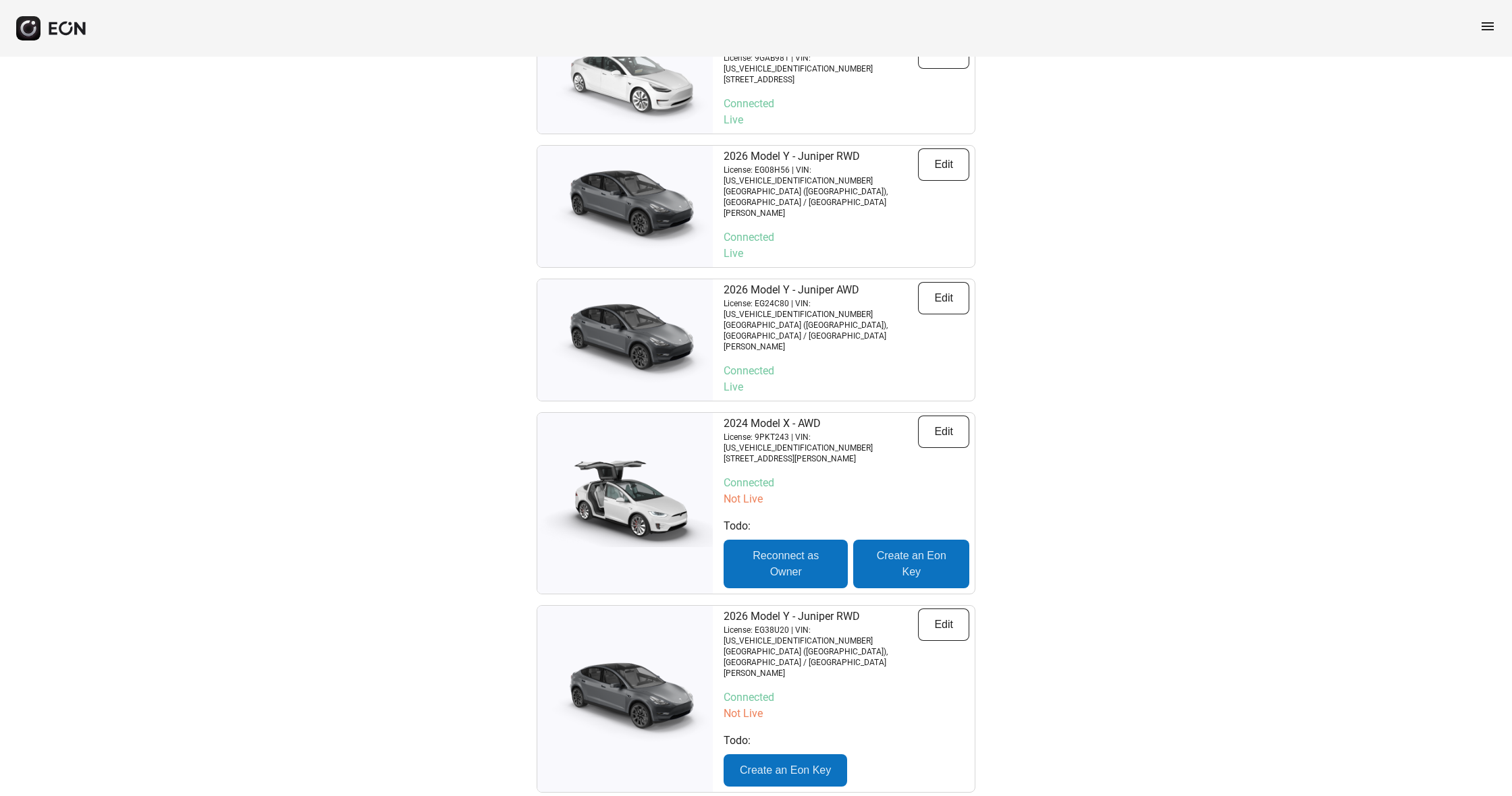
scroll to position [3302, 0]
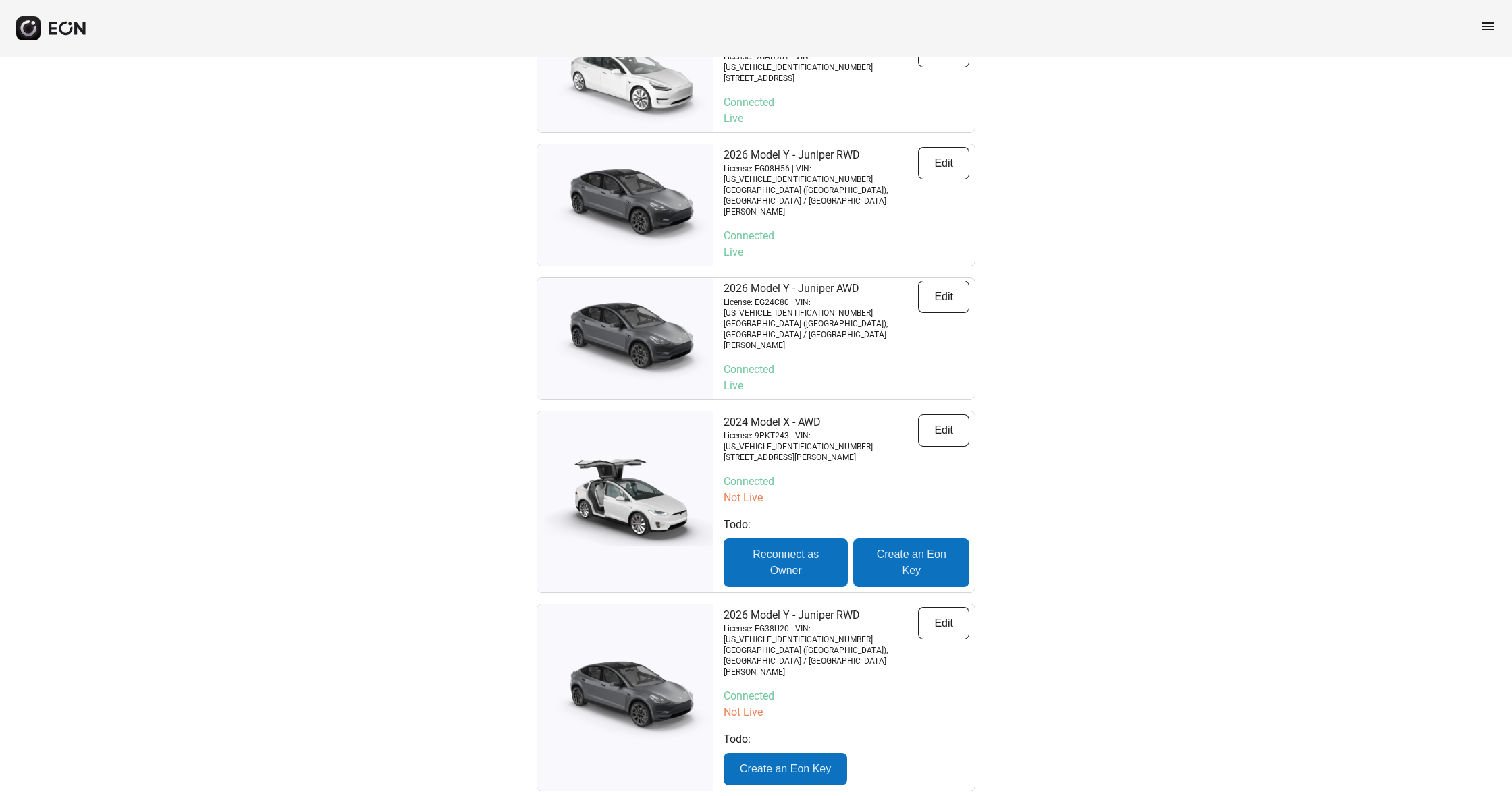
copy p "EH01E23"
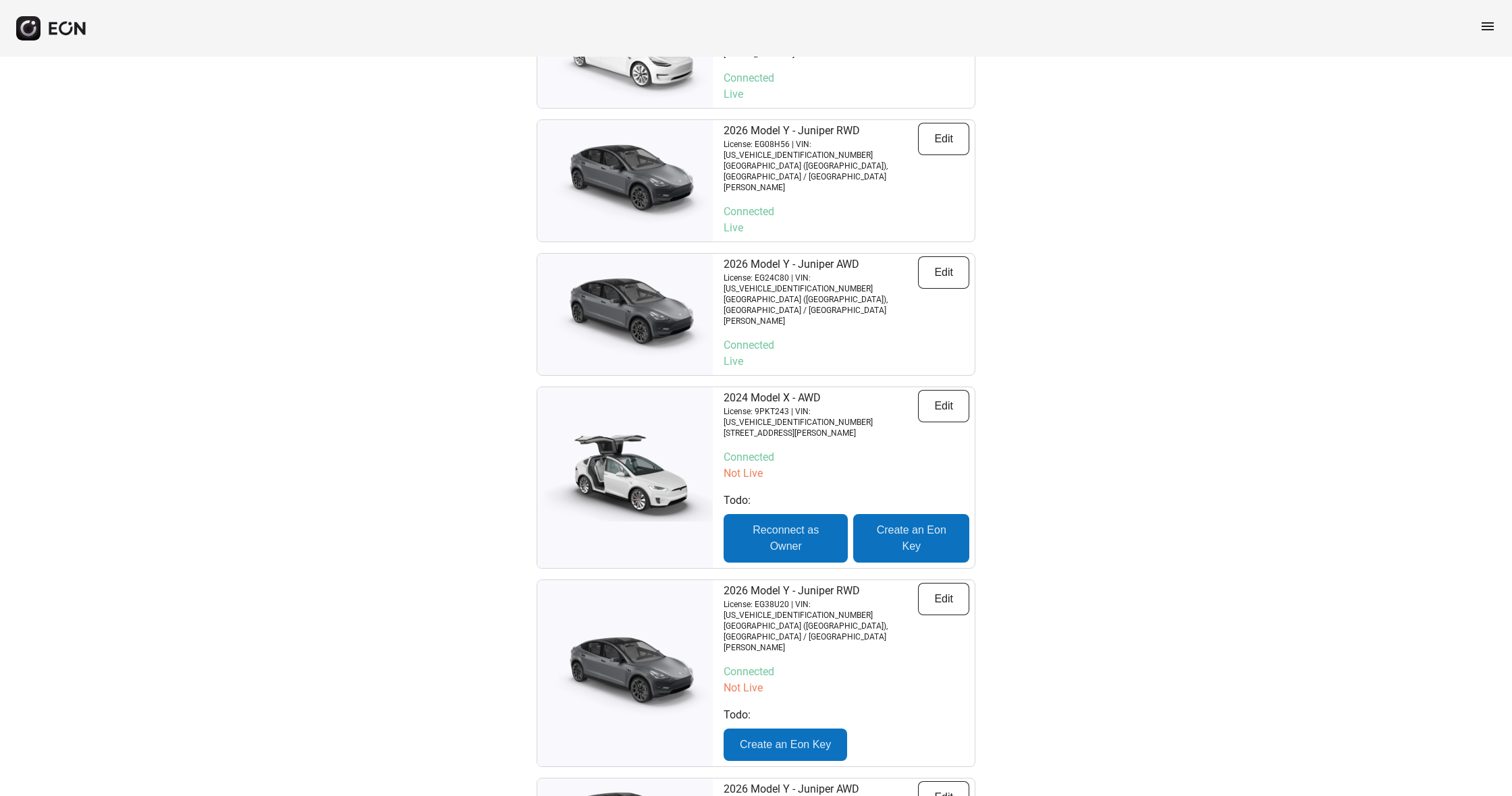
scroll to position [3325, 0]
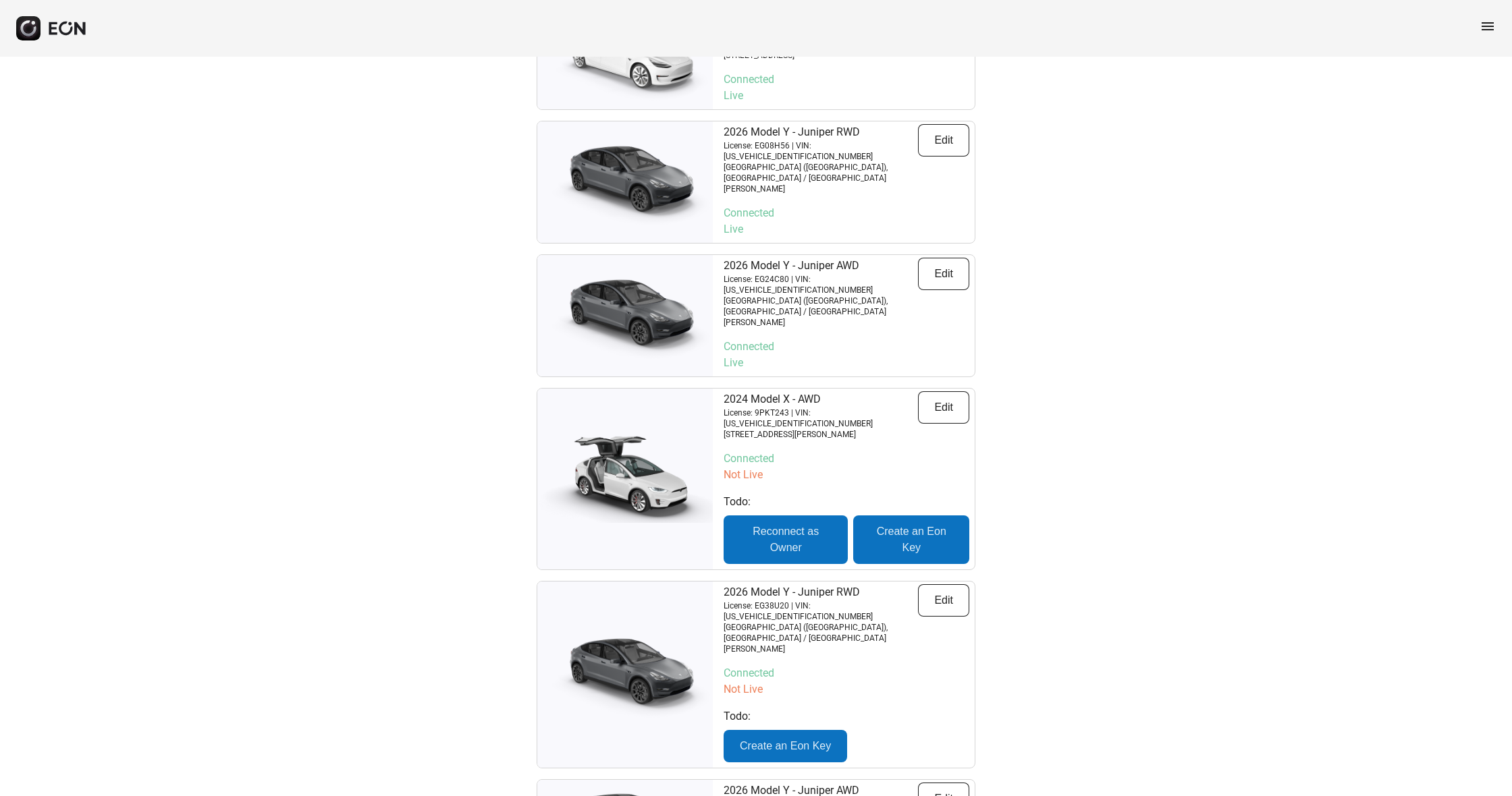
drag, startPoint x: 759, startPoint y: 528, endPoint x: 795, endPoint y: 529, distance: 36.0
copy p "EG93P28"
